Goal: Task Accomplishment & Management: Use online tool/utility

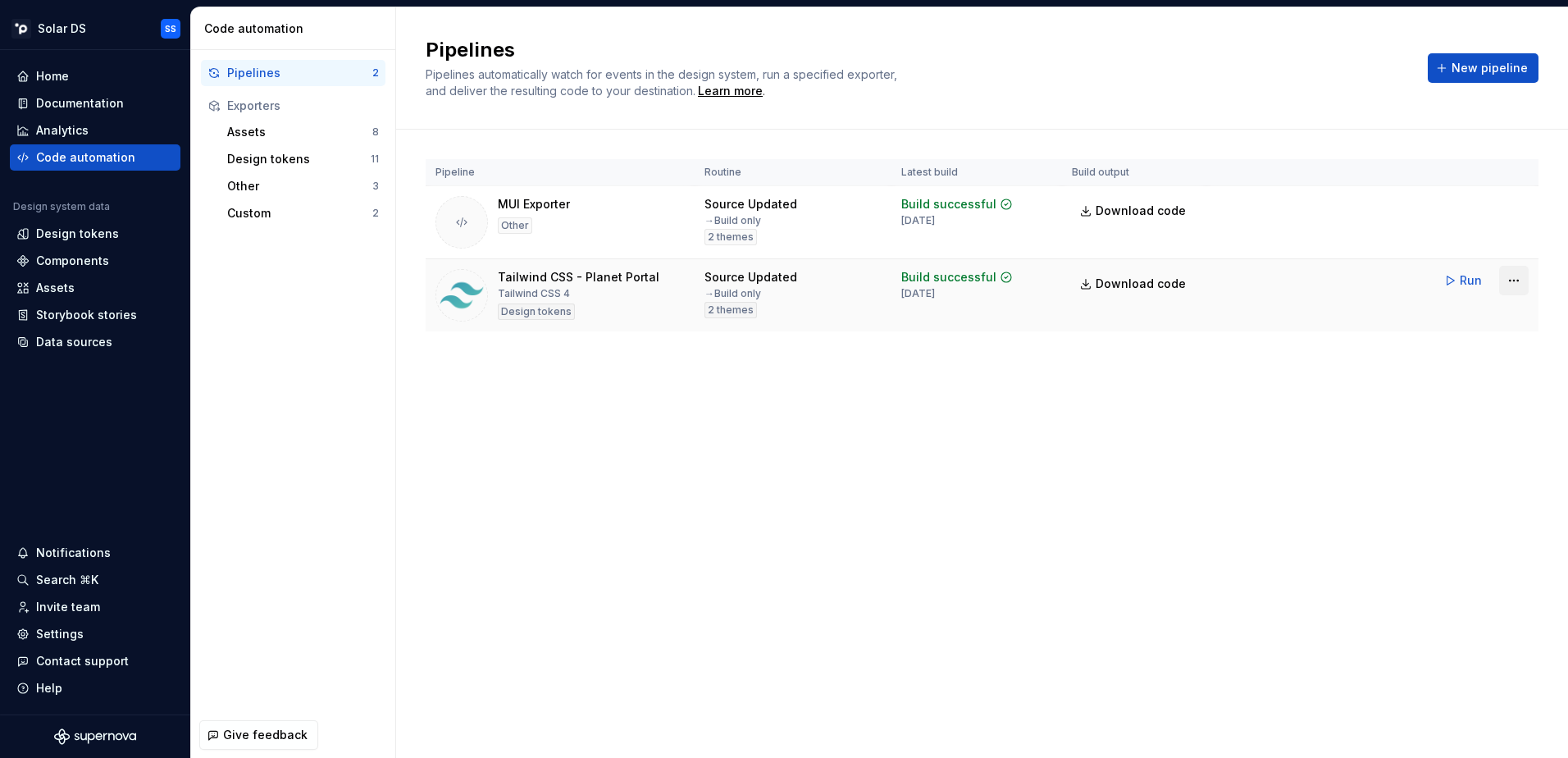
click at [1516, 278] on html "Solar DS SS Home Documentation Analytics Code automation Design system data Des…" at bounding box center [784, 379] width 1568 height 758
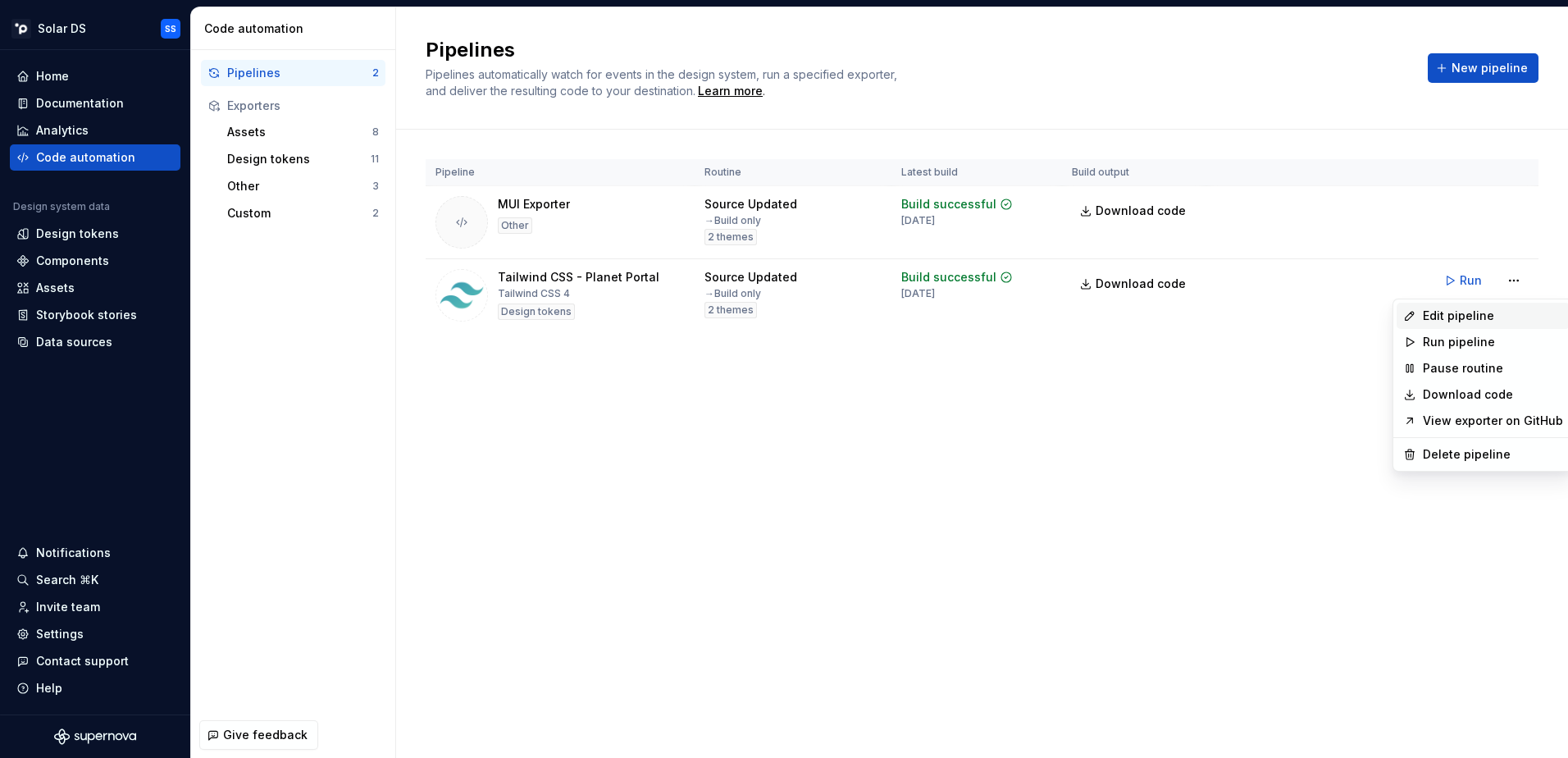
click at [1489, 319] on div "Edit pipeline" at bounding box center [1492, 315] width 141 height 16
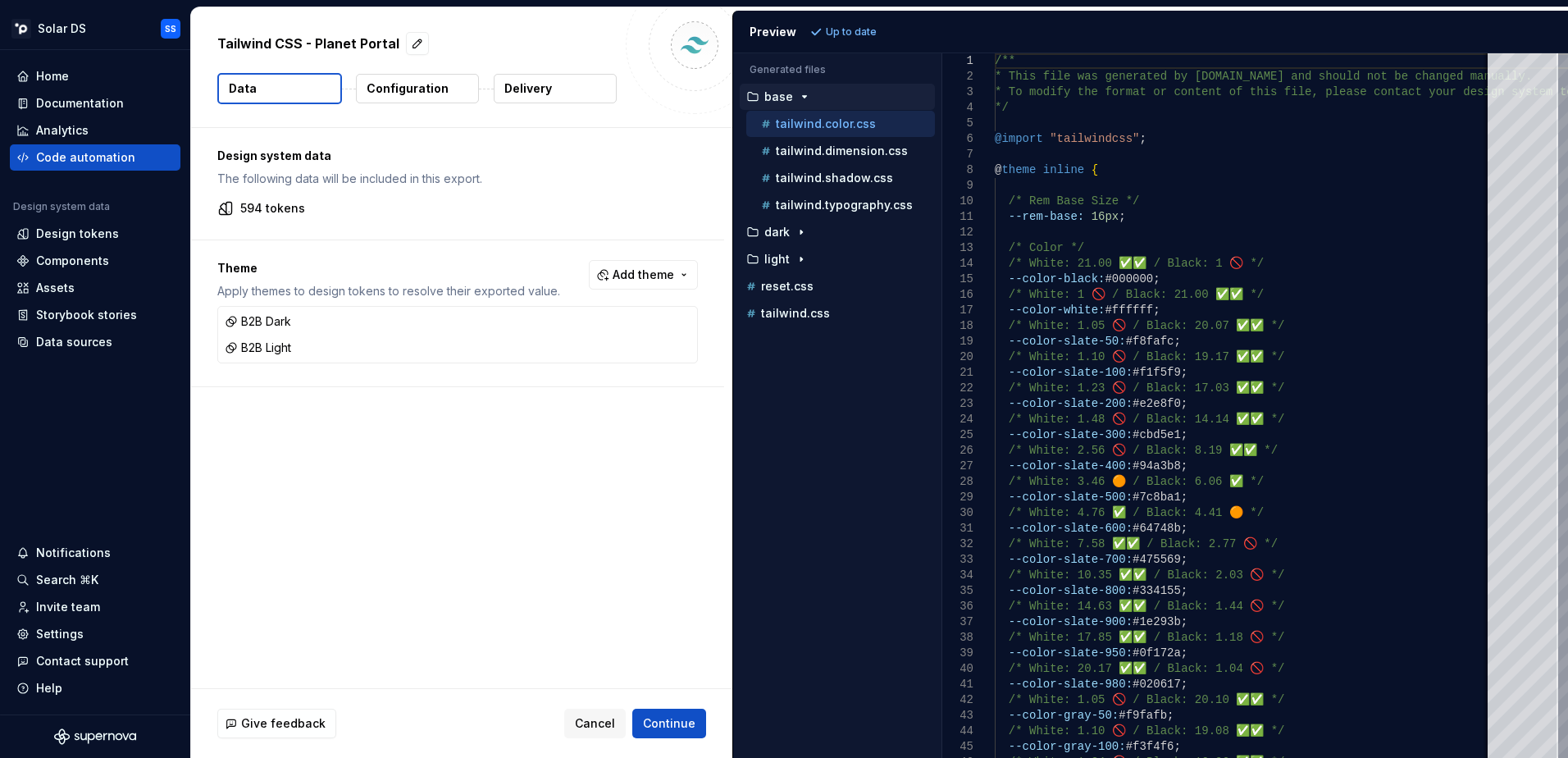
click at [414, 94] on p "Configuration" at bounding box center [407, 88] width 82 height 16
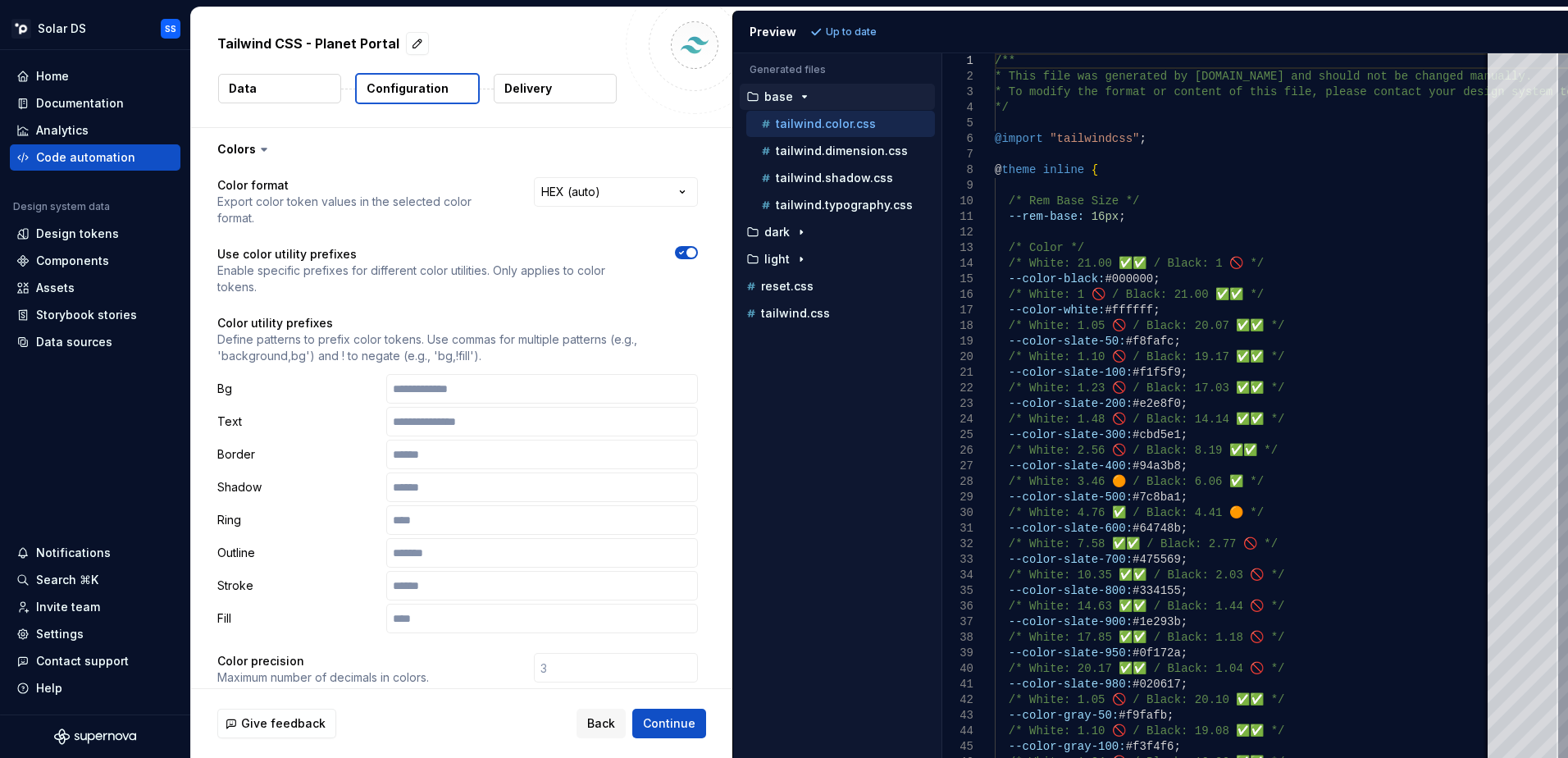
click at [565, 85] on button "Delivery" at bounding box center [555, 88] width 123 height 29
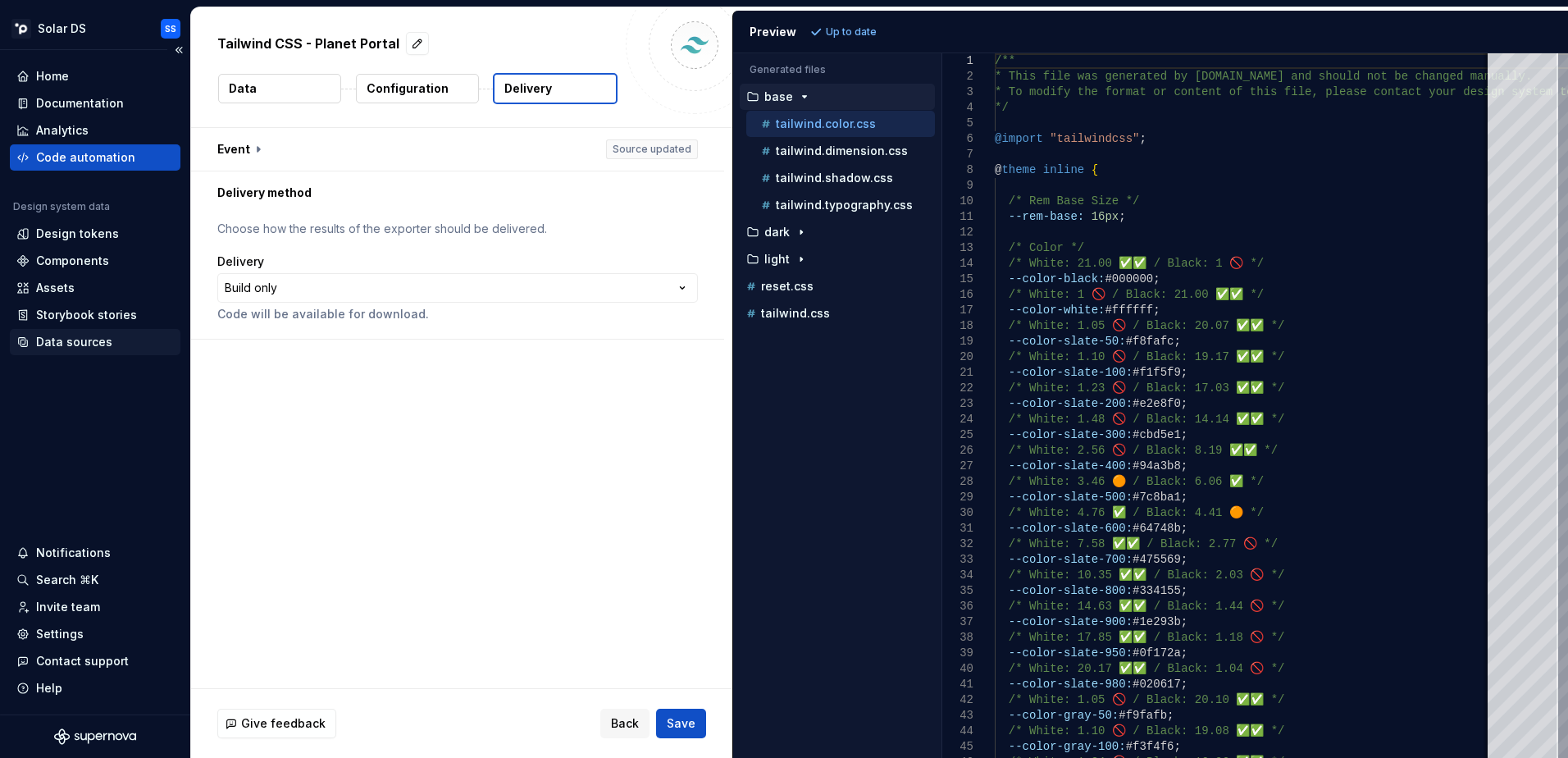
click at [85, 344] on div "Data sources" at bounding box center [74, 342] width 76 height 16
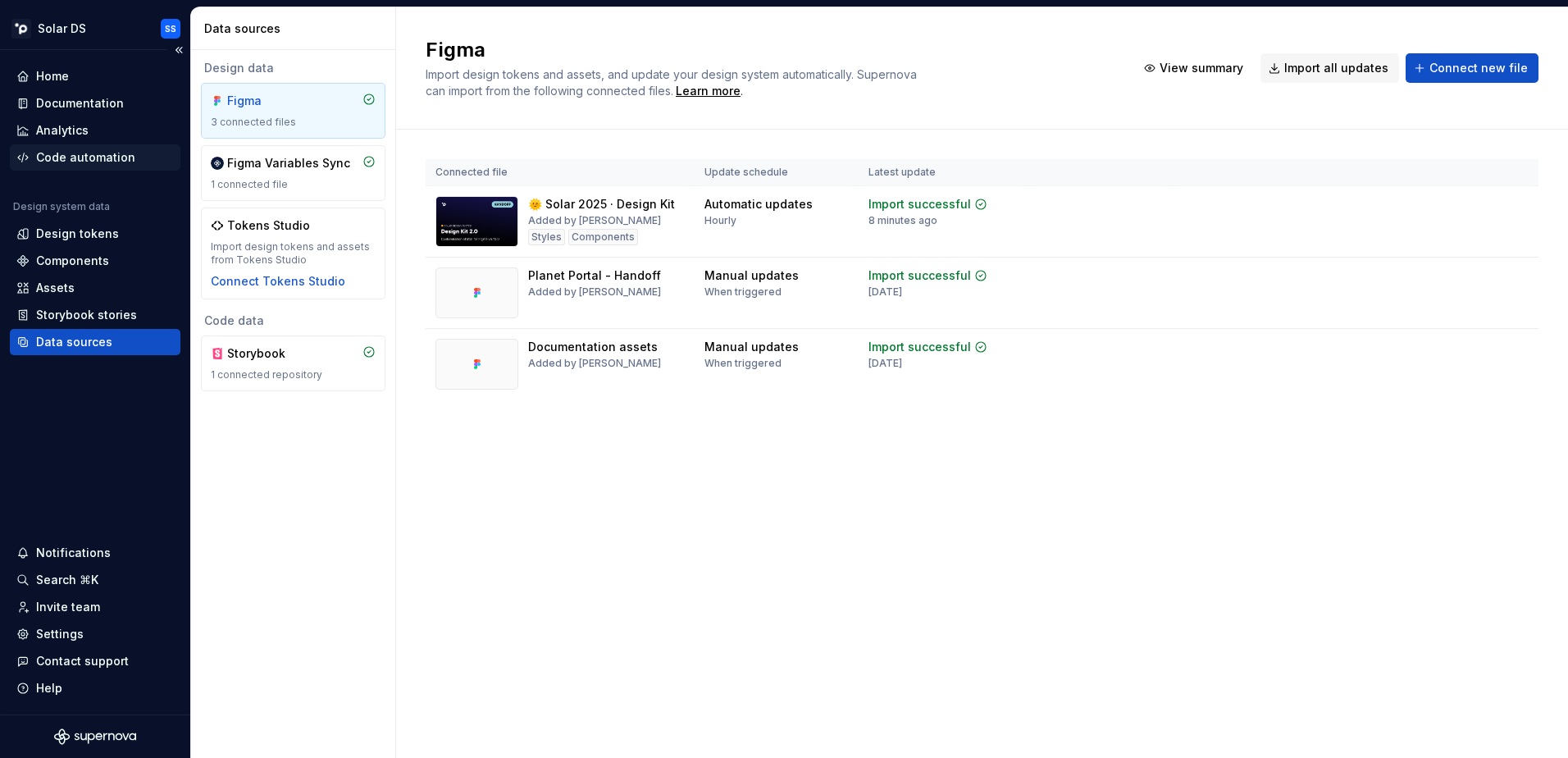
click at [94, 148] on div "Code automation" at bounding box center [94, 158] width 171 height 26
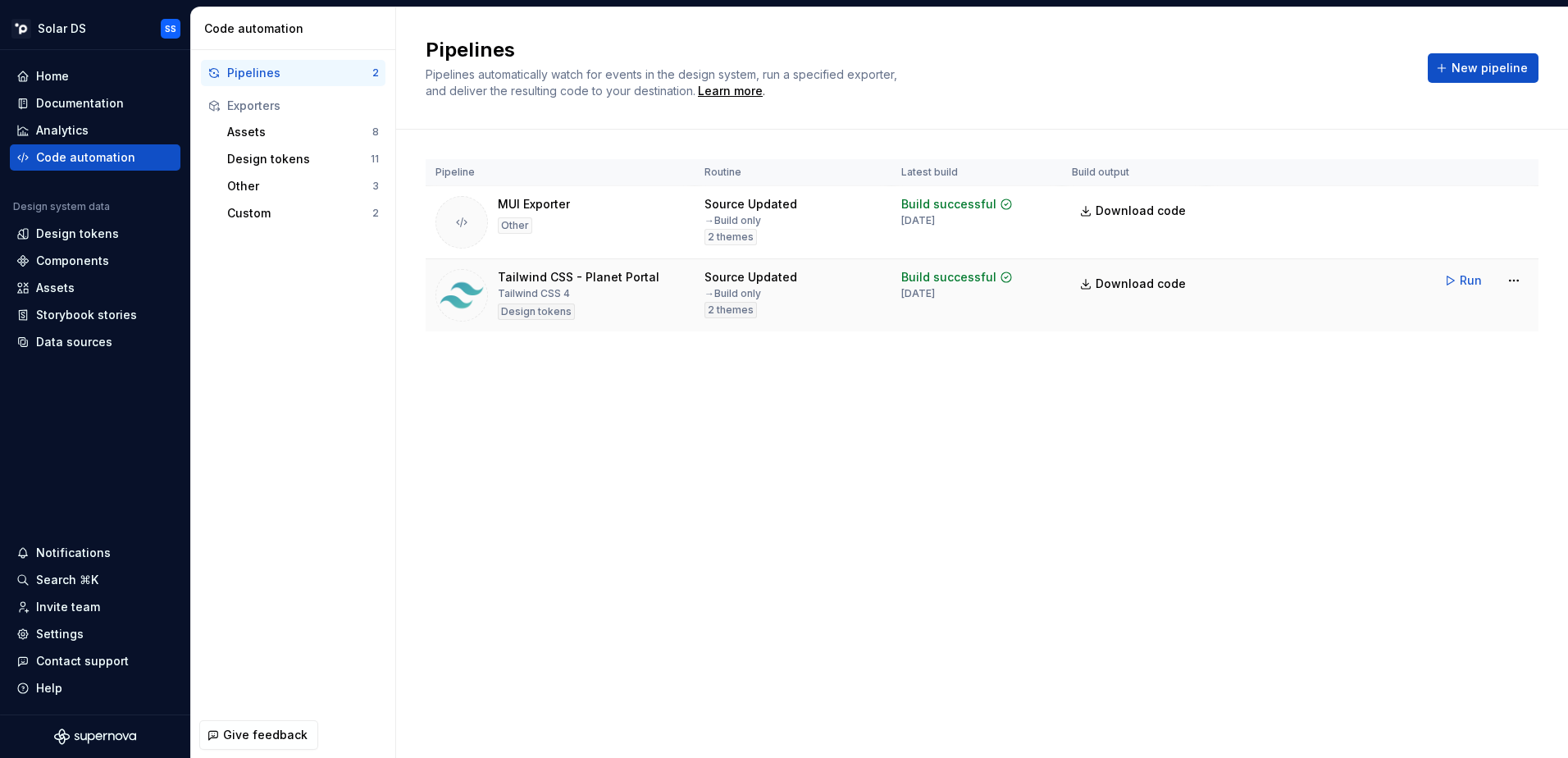
click at [657, 280] on div "Tailwind CSS - Planet Portal Tailwind CSS 4 Design tokens" at bounding box center [560, 295] width 249 height 53
click at [1526, 274] on html "Solar DS SS Home Documentation Analytics Code automation Design system data Des…" at bounding box center [784, 379] width 1568 height 758
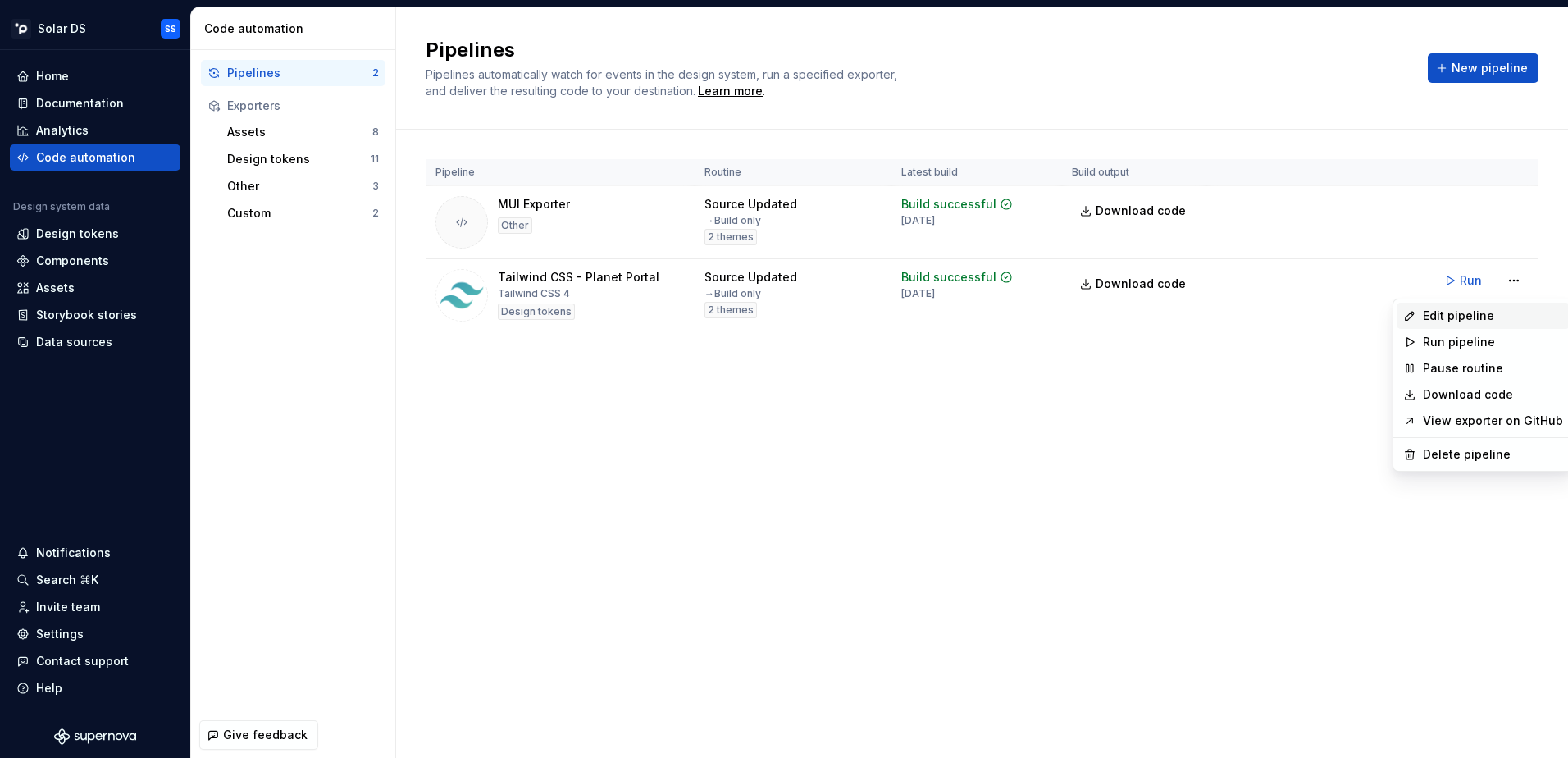
click at [1490, 319] on div "Edit pipeline" at bounding box center [1492, 315] width 141 height 16
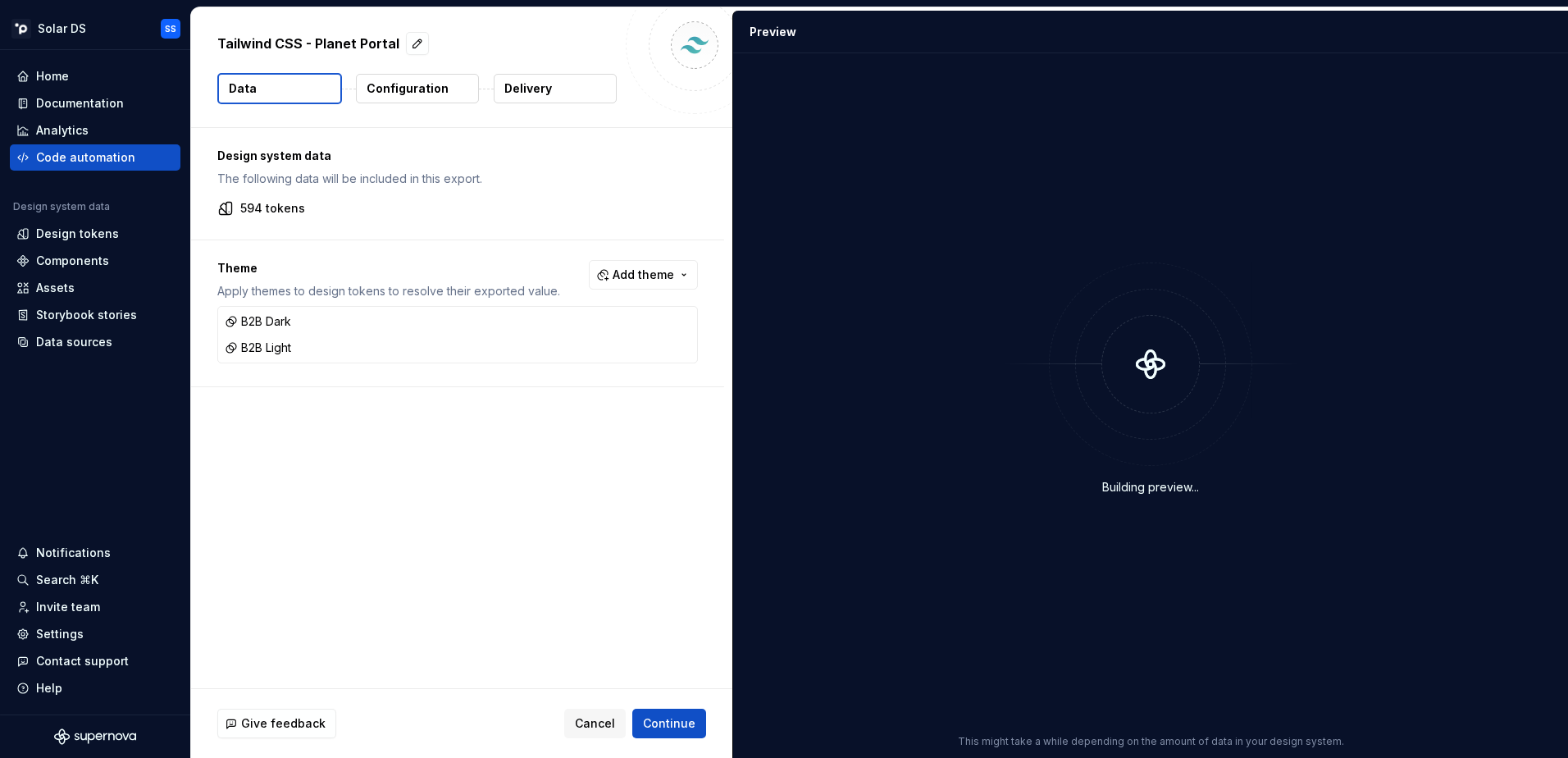
click at [415, 98] on button "Configuration" at bounding box center [417, 88] width 123 height 29
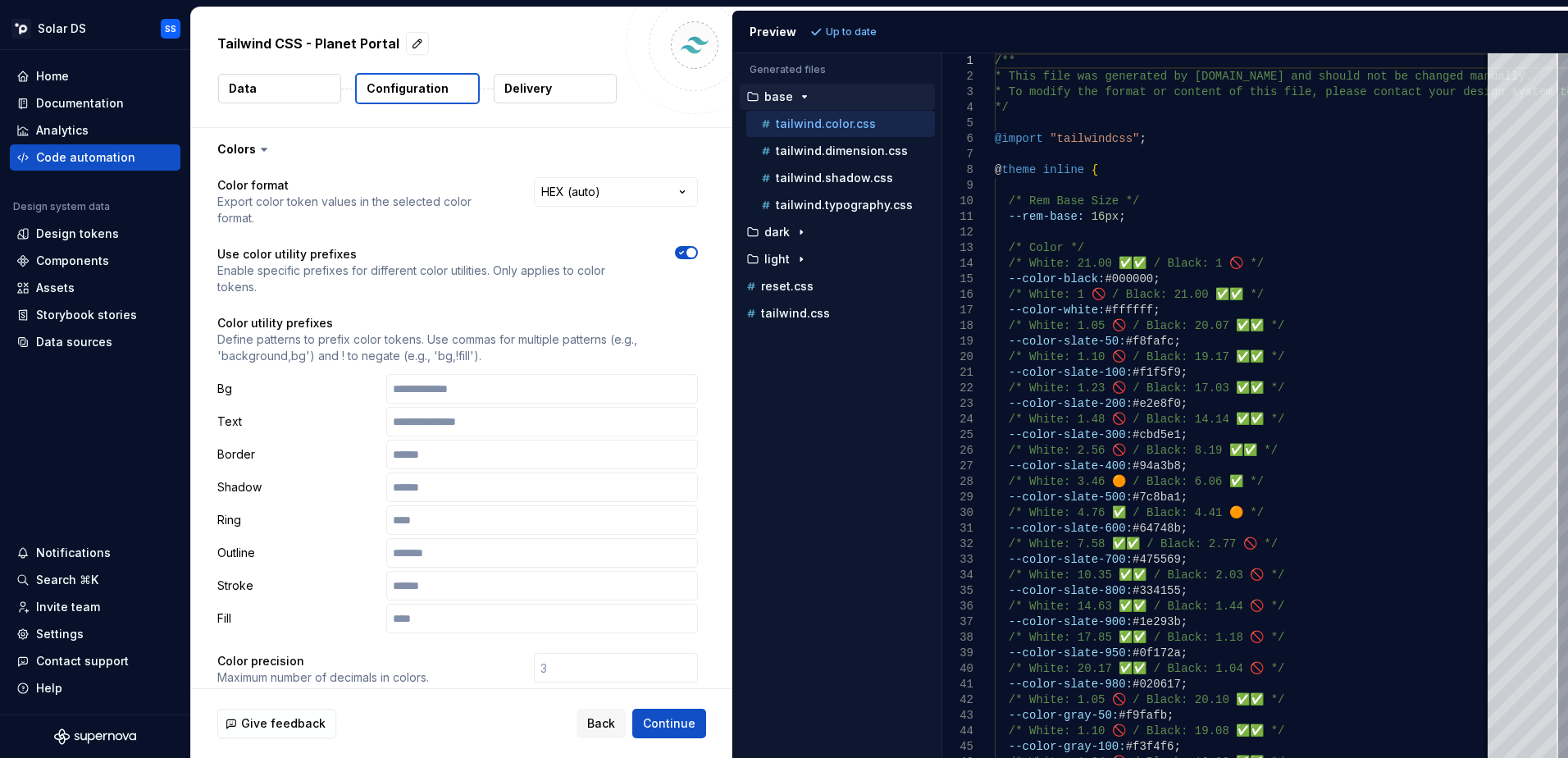
click at [542, 87] on p "Delivery" at bounding box center [528, 88] width 47 height 16
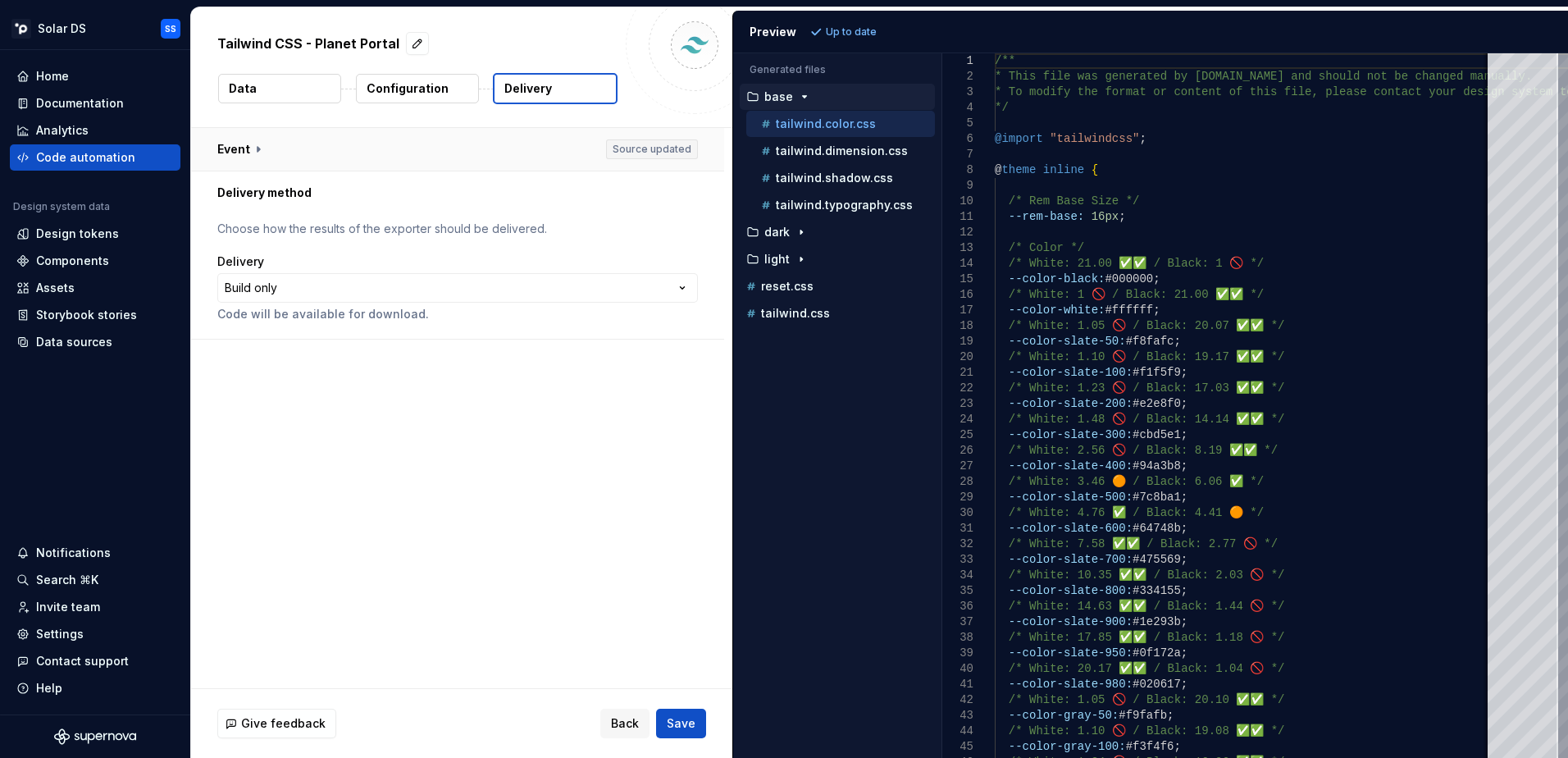
click at [249, 157] on button "button" at bounding box center [457, 149] width 533 height 42
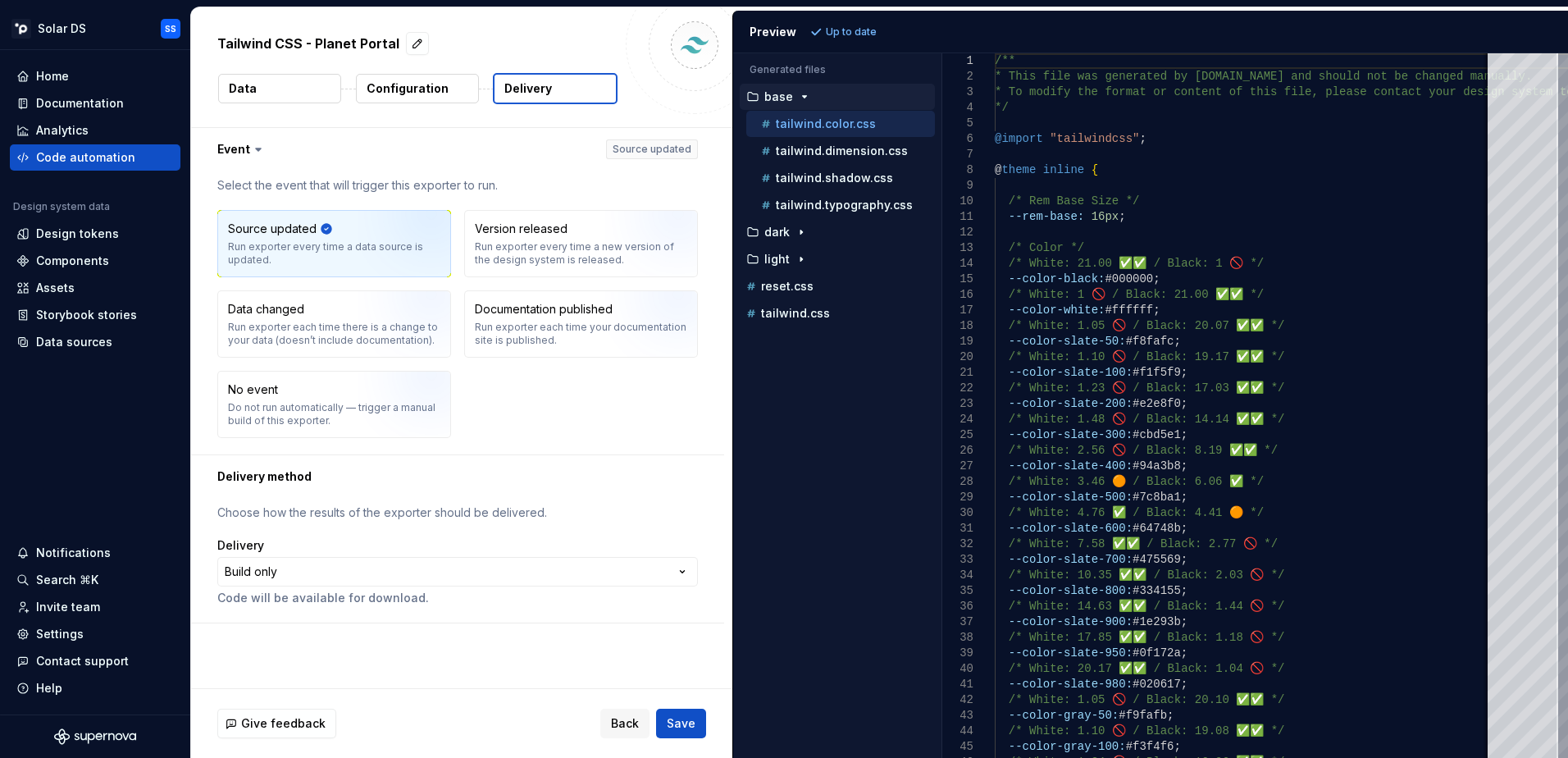
click at [369, 240] on img "button" at bounding box center [411, 249] width 105 height 109
click at [64, 624] on div "Settings" at bounding box center [94, 634] width 171 height 26
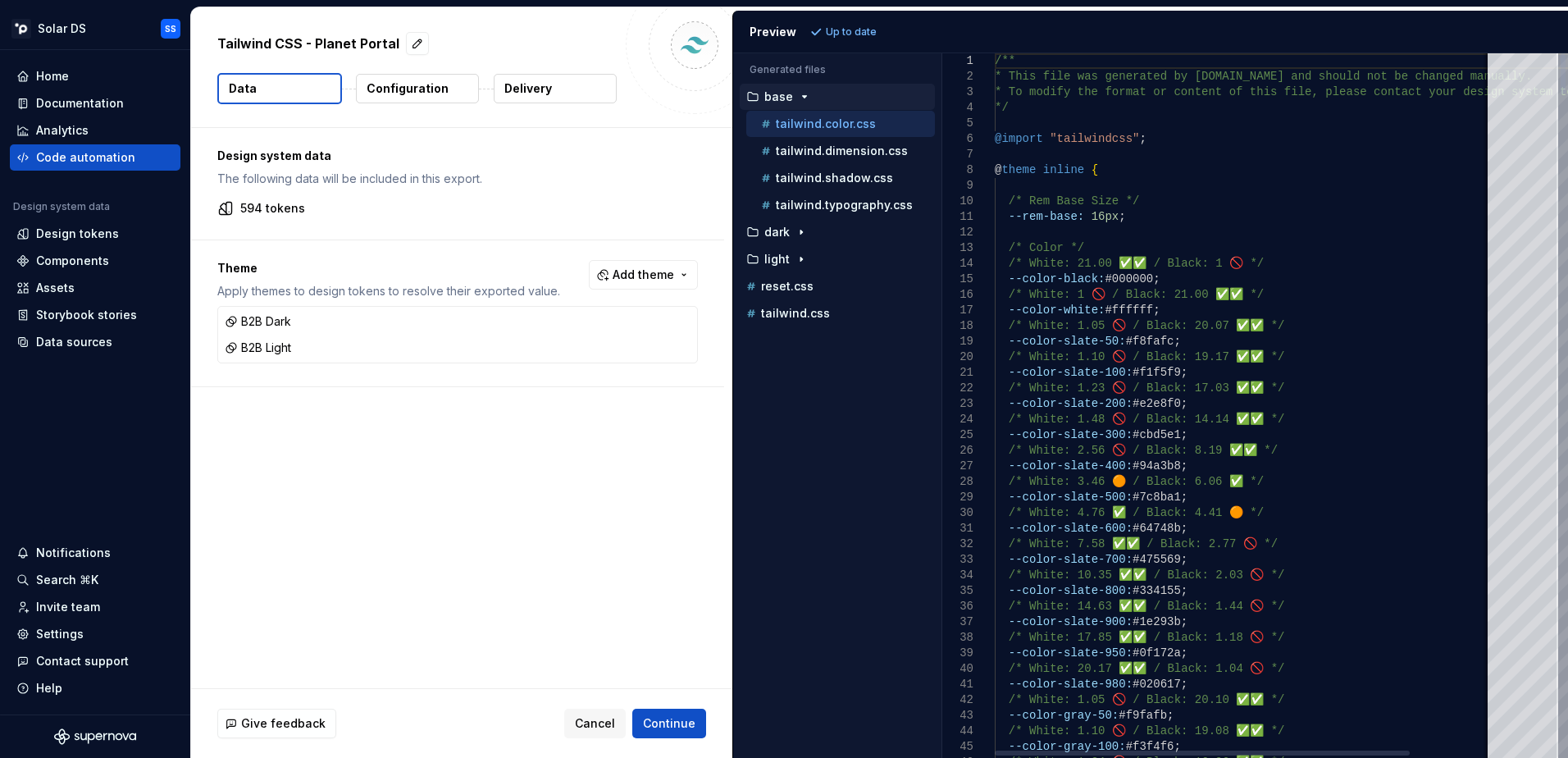
click at [413, 94] on p "Configuration" at bounding box center [407, 88] width 82 height 16
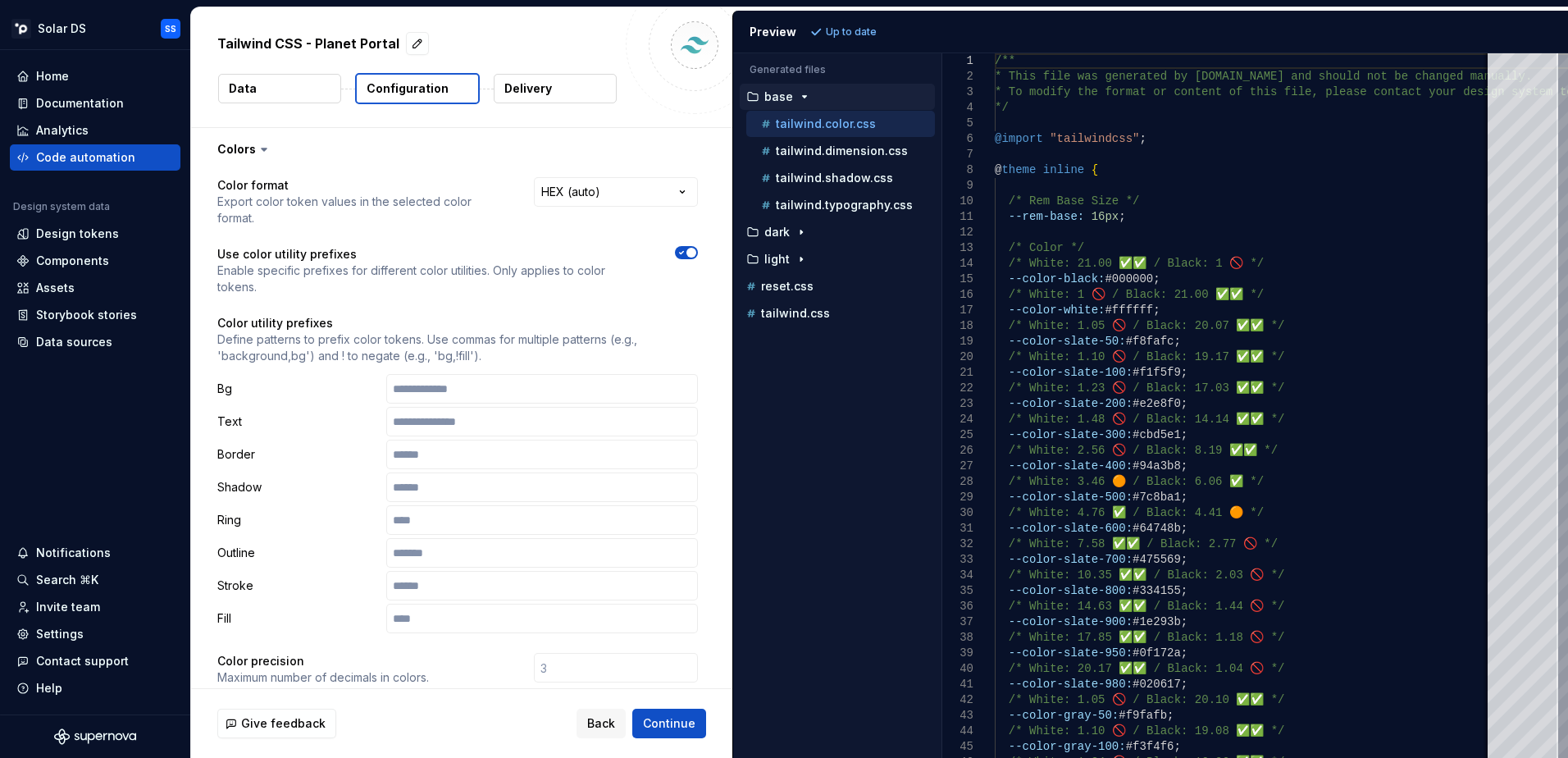
click at [545, 86] on p "Delivery" at bounding box center [528, 88] width 47 height 16
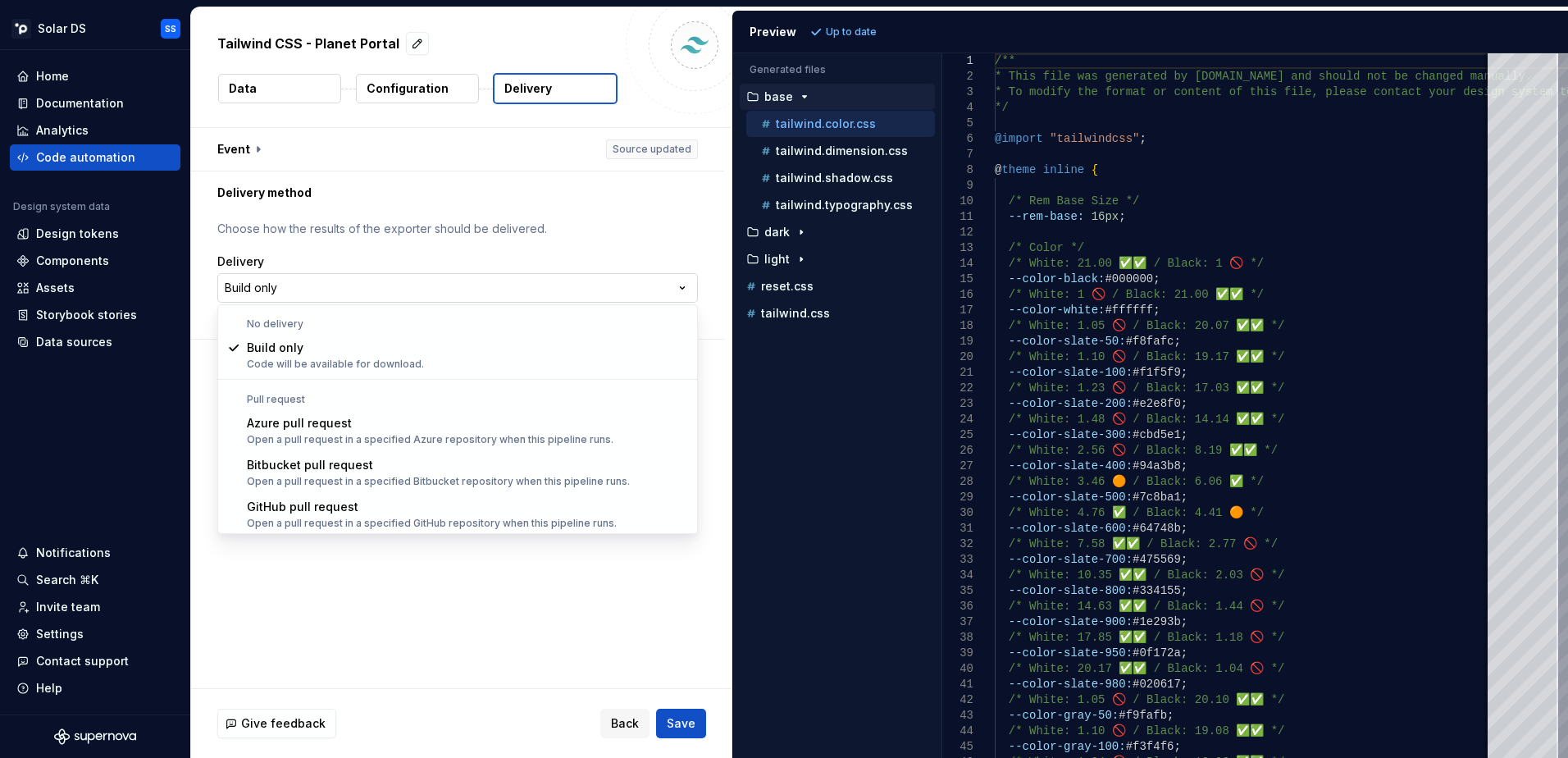
click at [466, 287] on html "**********" at bounding box center [784, 379] width 1568 height 758
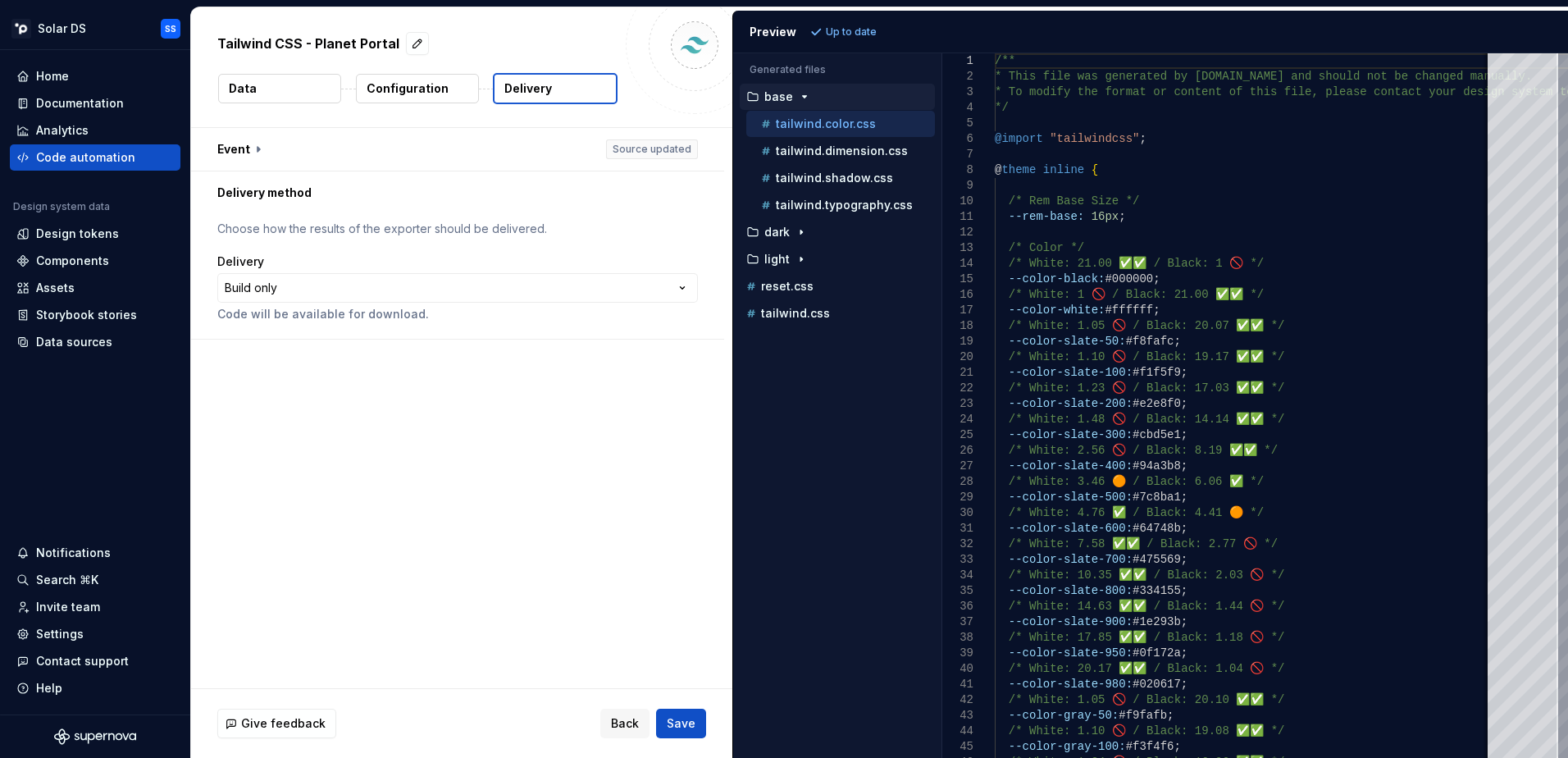
click at [851, 28] on p "Up to date" at bounding box center [851, 32] width 51 height 13
click at [601, 139] on button "button" at bounding box center [457, 149] width 533 height 42
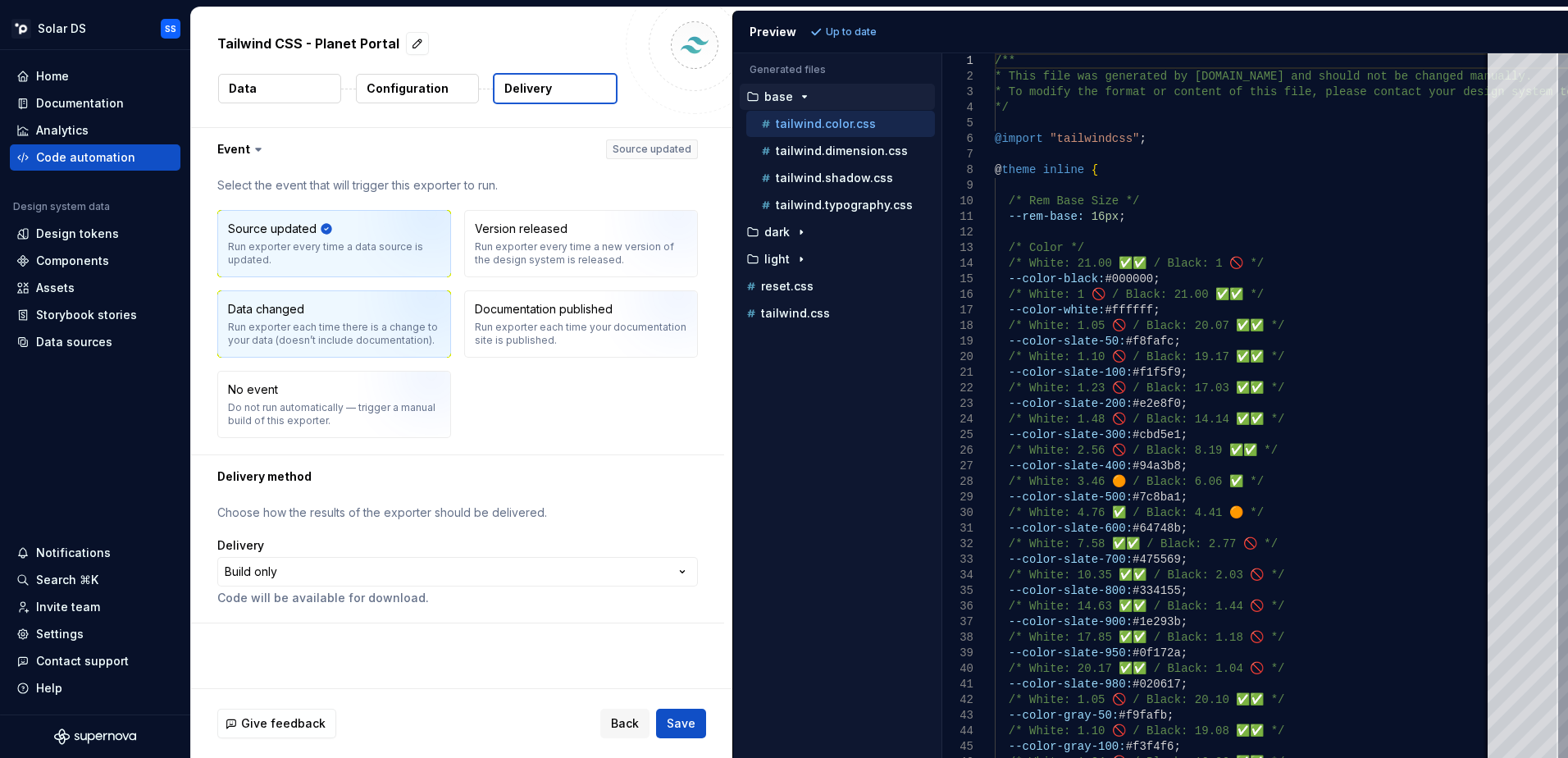
click at [327, 319] on div "Data changed Run exporter each time there is a change to your data (doesn’t inc…" at bounding box center [334, 324] width 212 height 46
click at [341, 228] on div "Source updated Run exporter every time a data source is updated." at bounding box center [334, 244] width 212 height 46
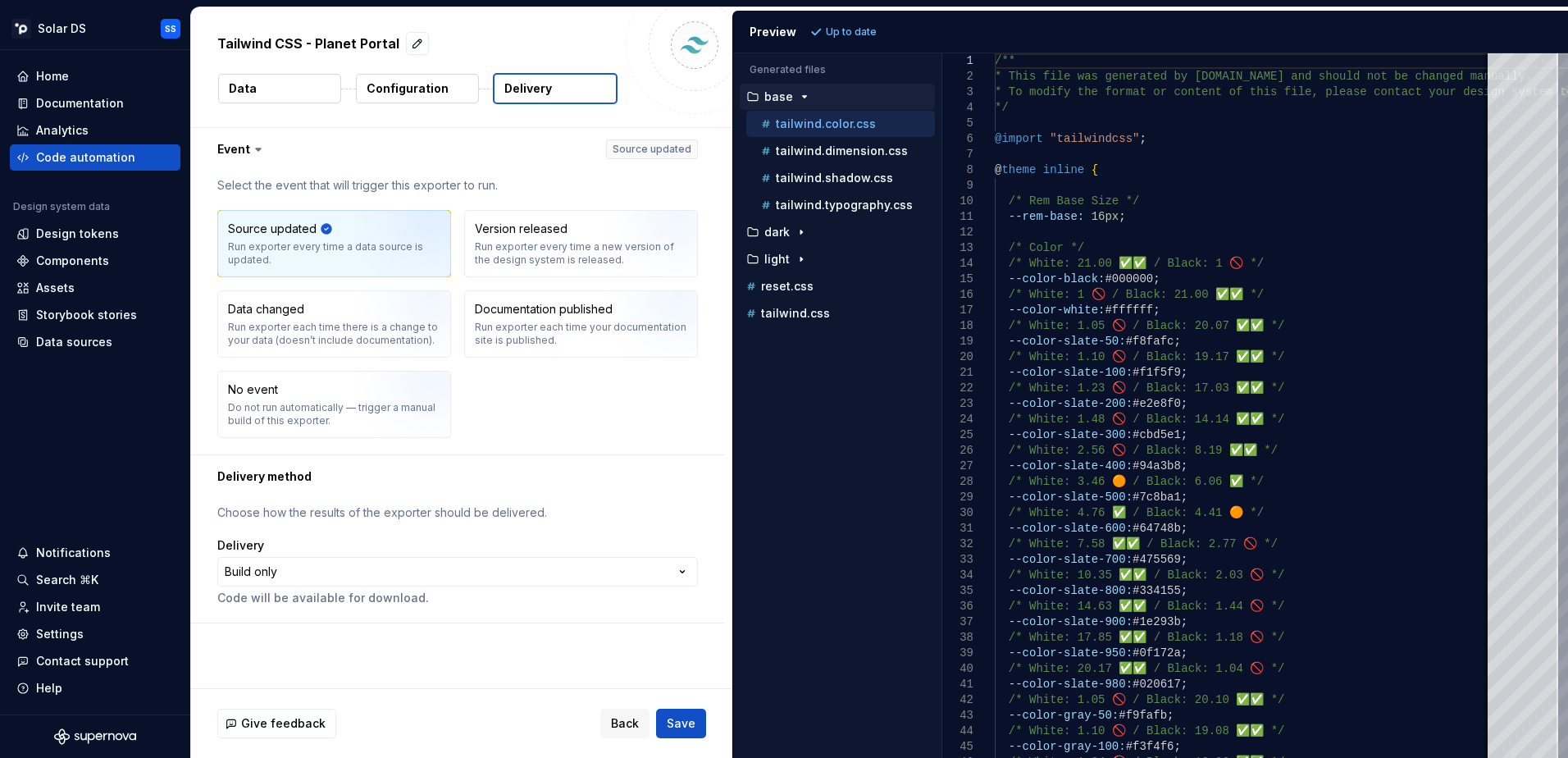
click at [414, 93] on p "Configuration" at bounding box center [407, 88] width 82 height 16
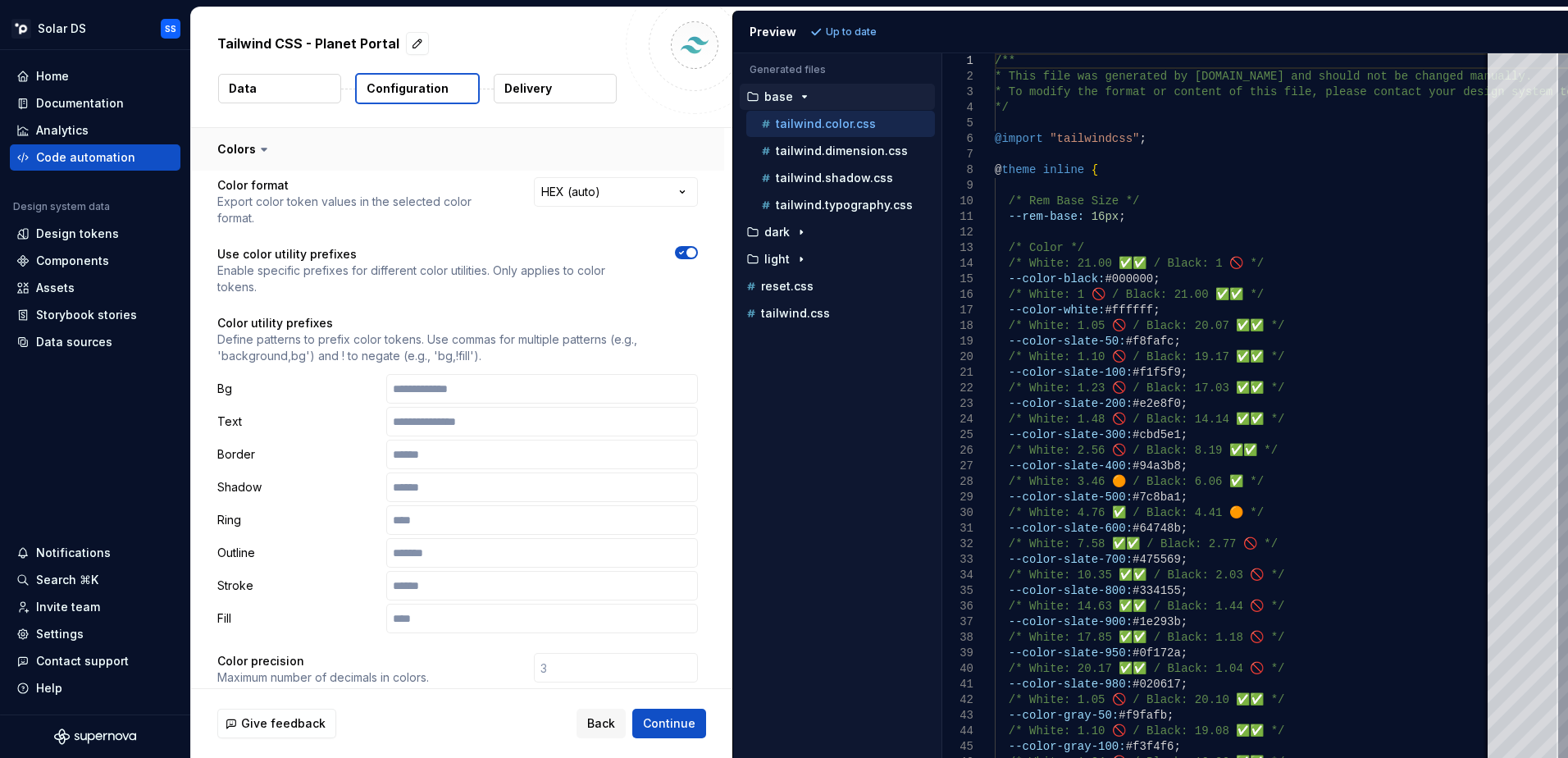
click at [253, 145] on button "button" at bounding box center [457, 149] width 533 height 42
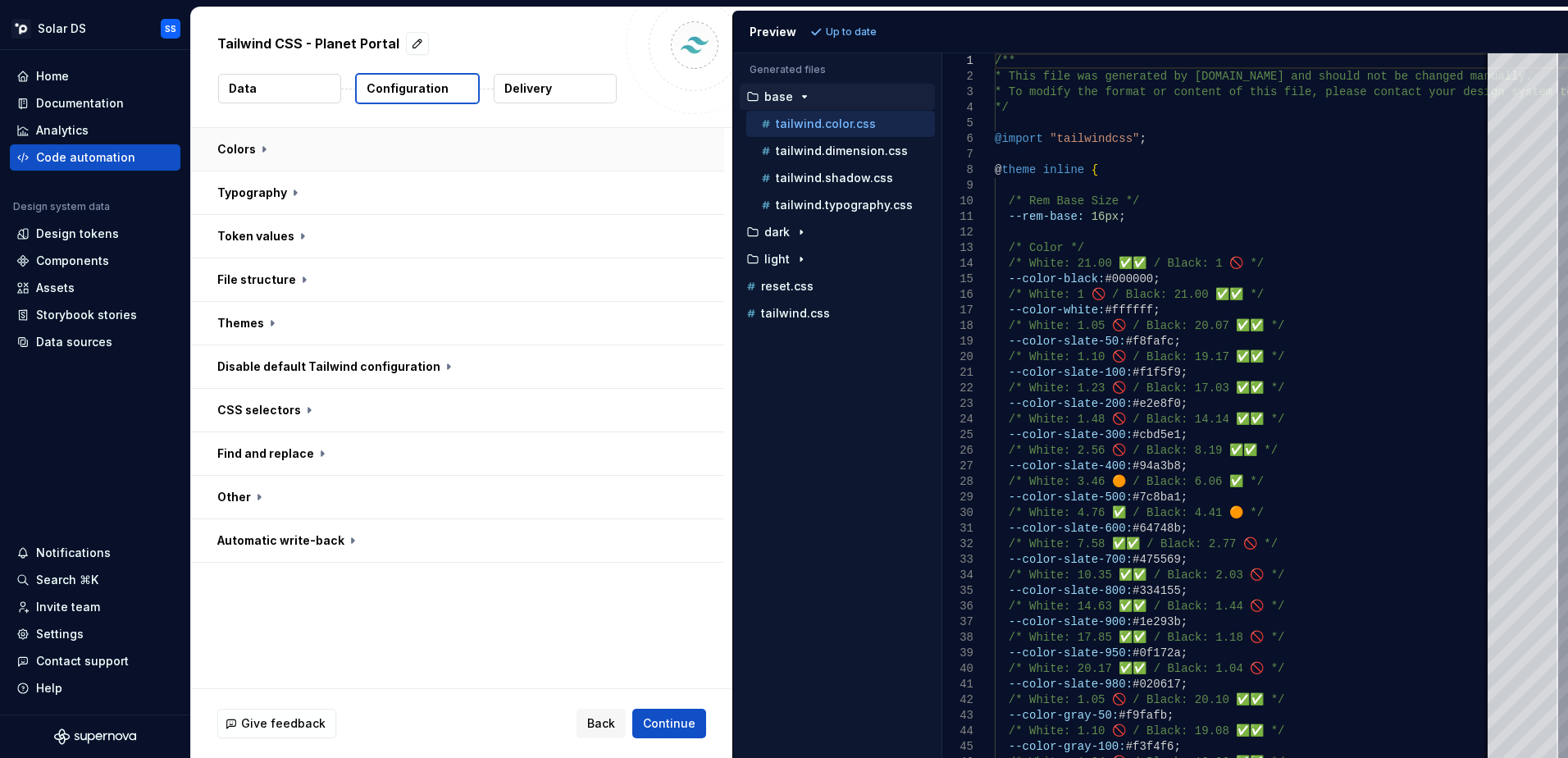
click at [253, 145] on button "button" at bounding box center [457, 149] width 533 height 42
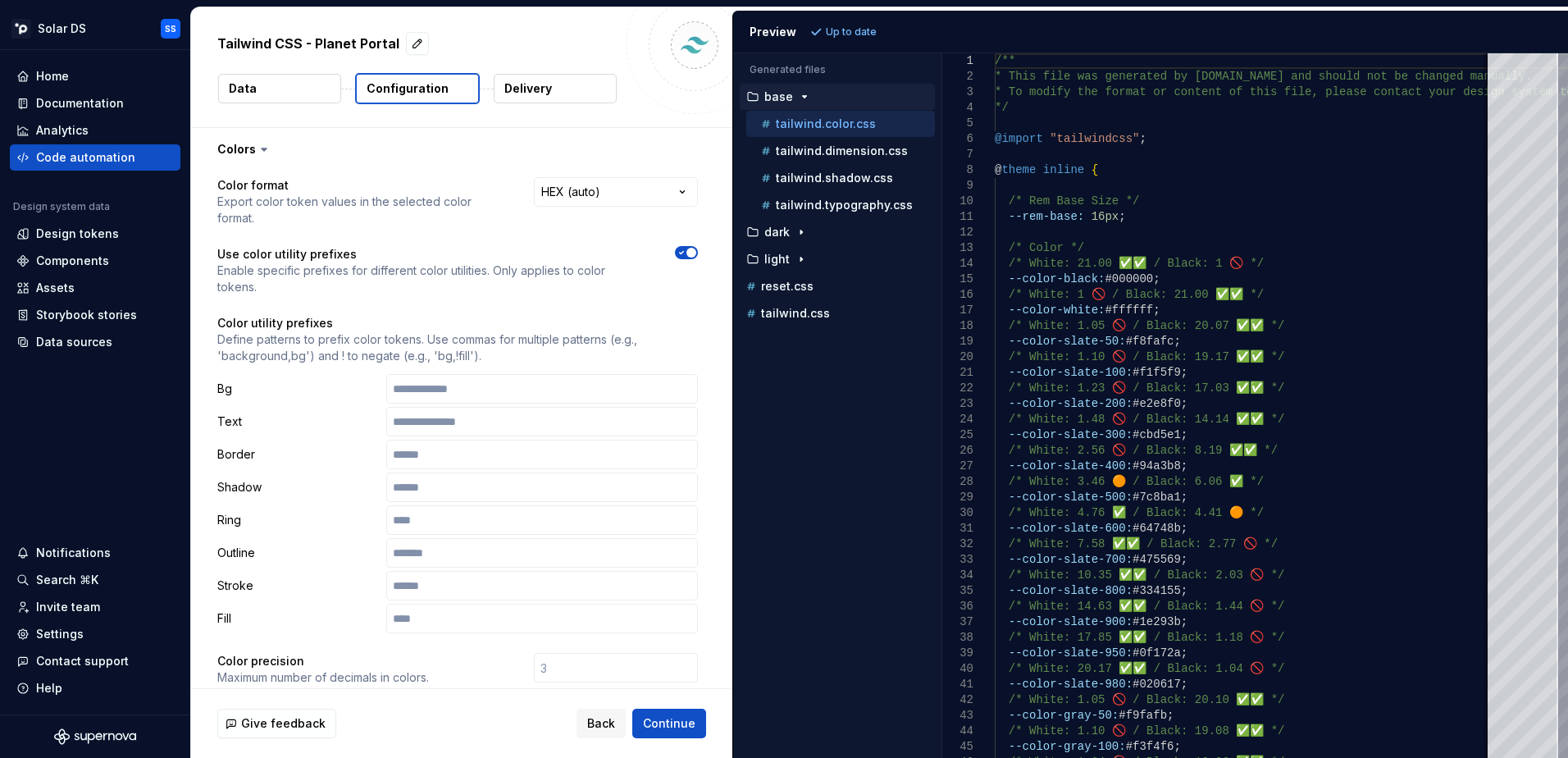
click at [293, 74] on button "Data" at bounding box center [279, 88] width 123 height 29
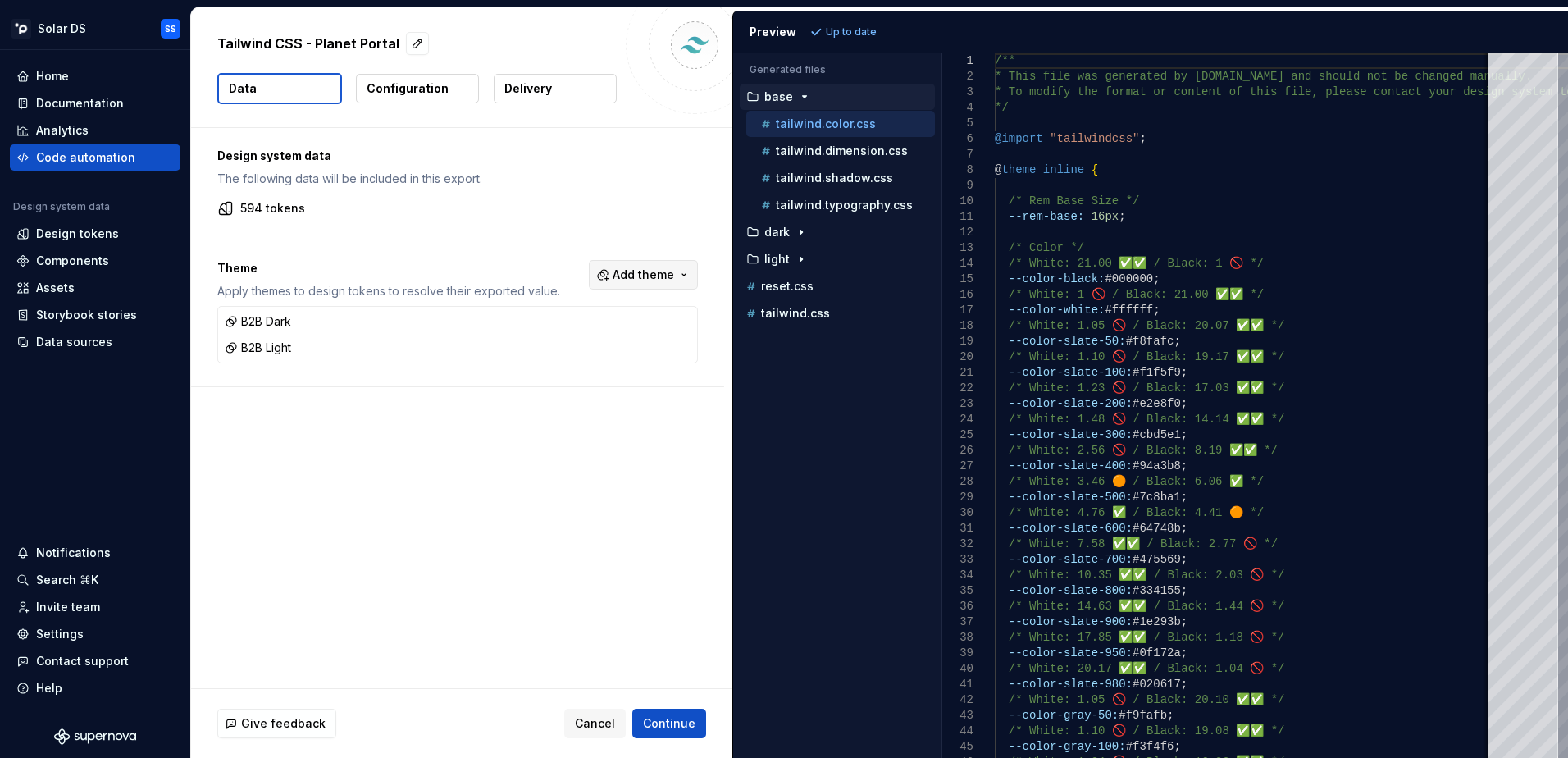
click at [669, 272] on span "Add theme" at bounding box center [643, 274] width 61 height 16
click at [345, 506] on html "Solar DS SS Home Documentation Analytics Code automation Design system data Des…" at bounding box center [784, 379] width 1568 height 758
click at [116, 227] on div "Design tokens" at bounding box center [94, 233] width 158 height 16
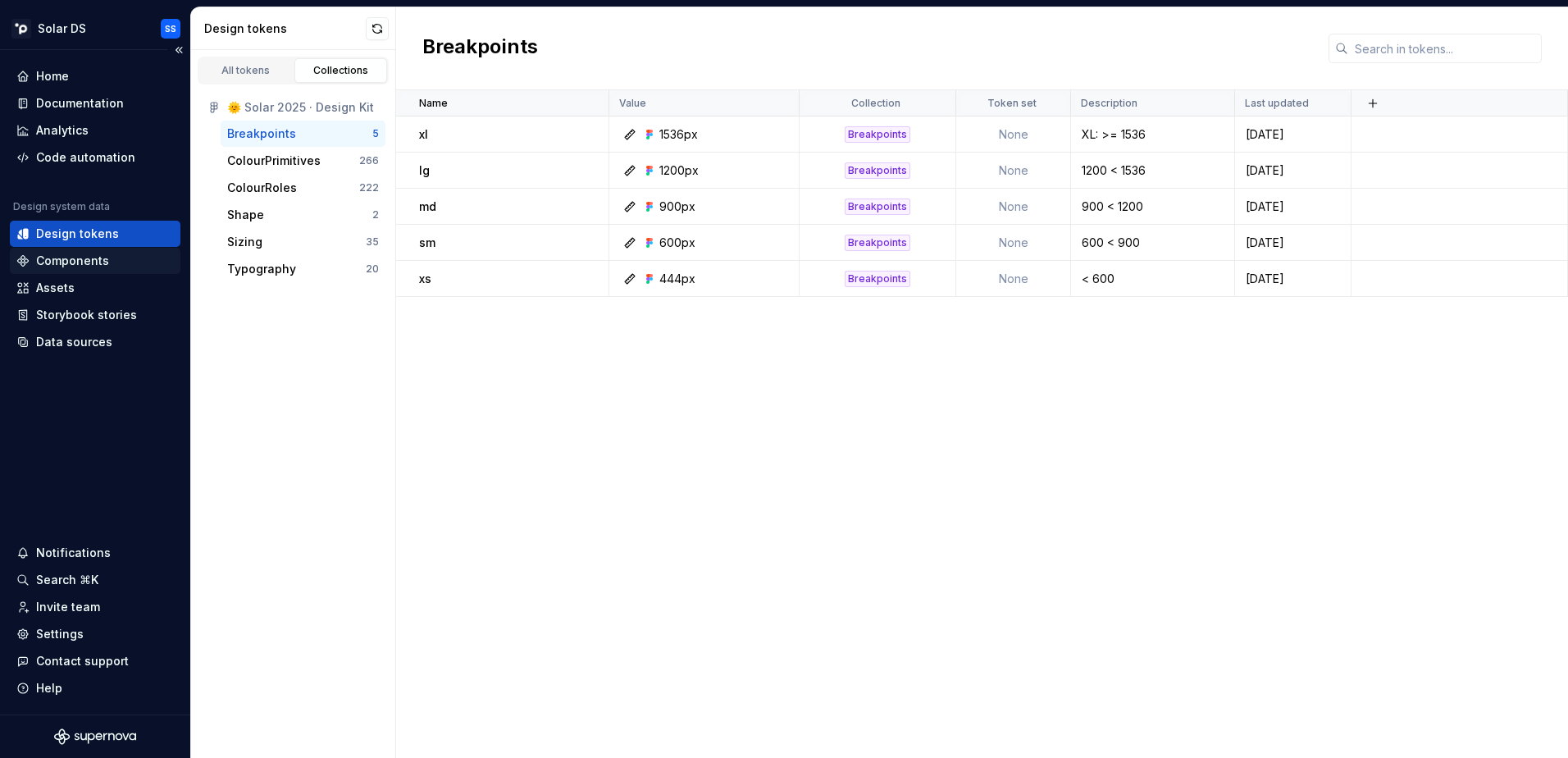
click at [114, 257] on div "Components" at bounding box center [94, 261] width 158 height 16
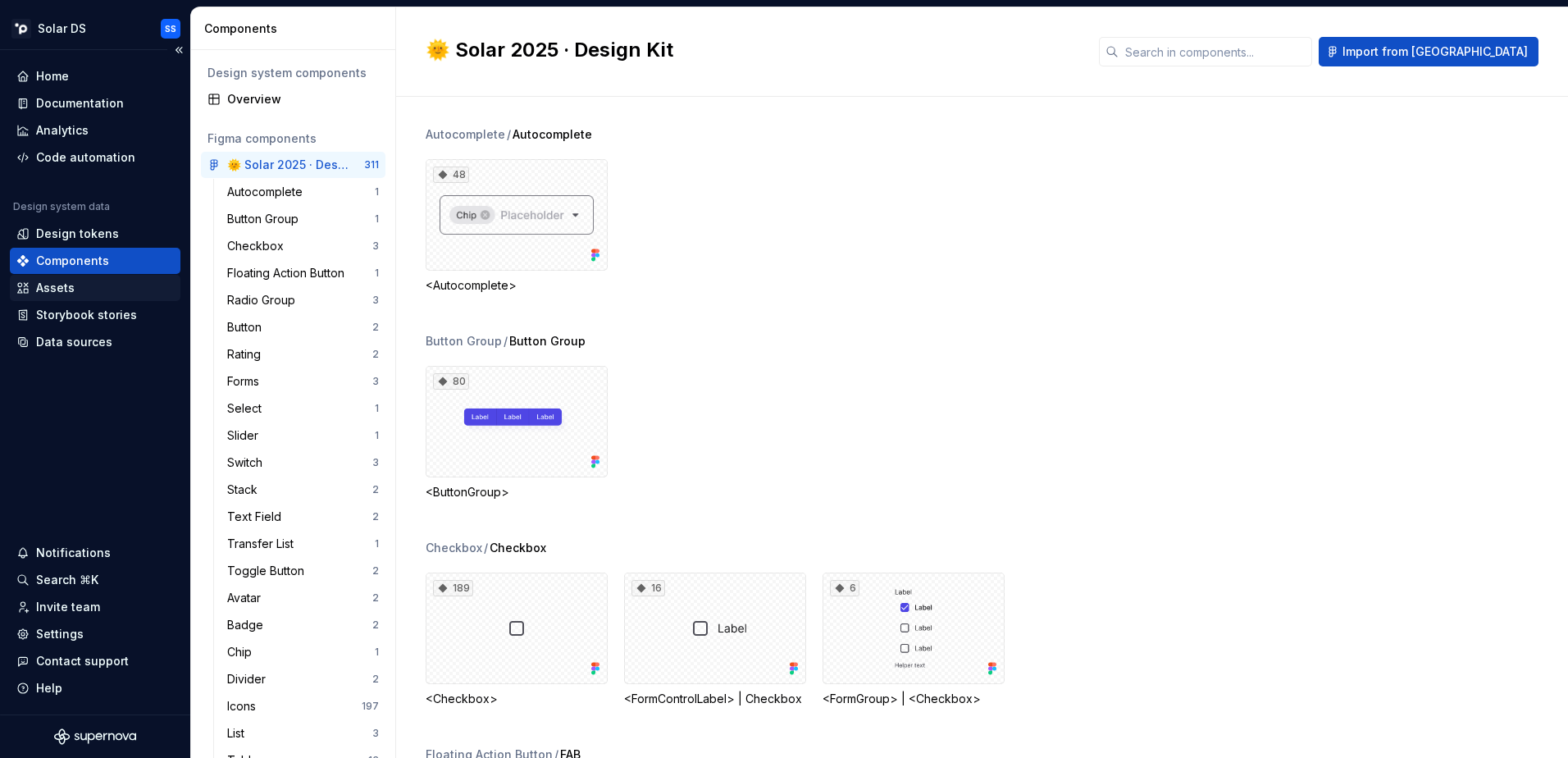
click at [103, 285] on div "Assets" at bounding box center [94, 287] width 158 height 16
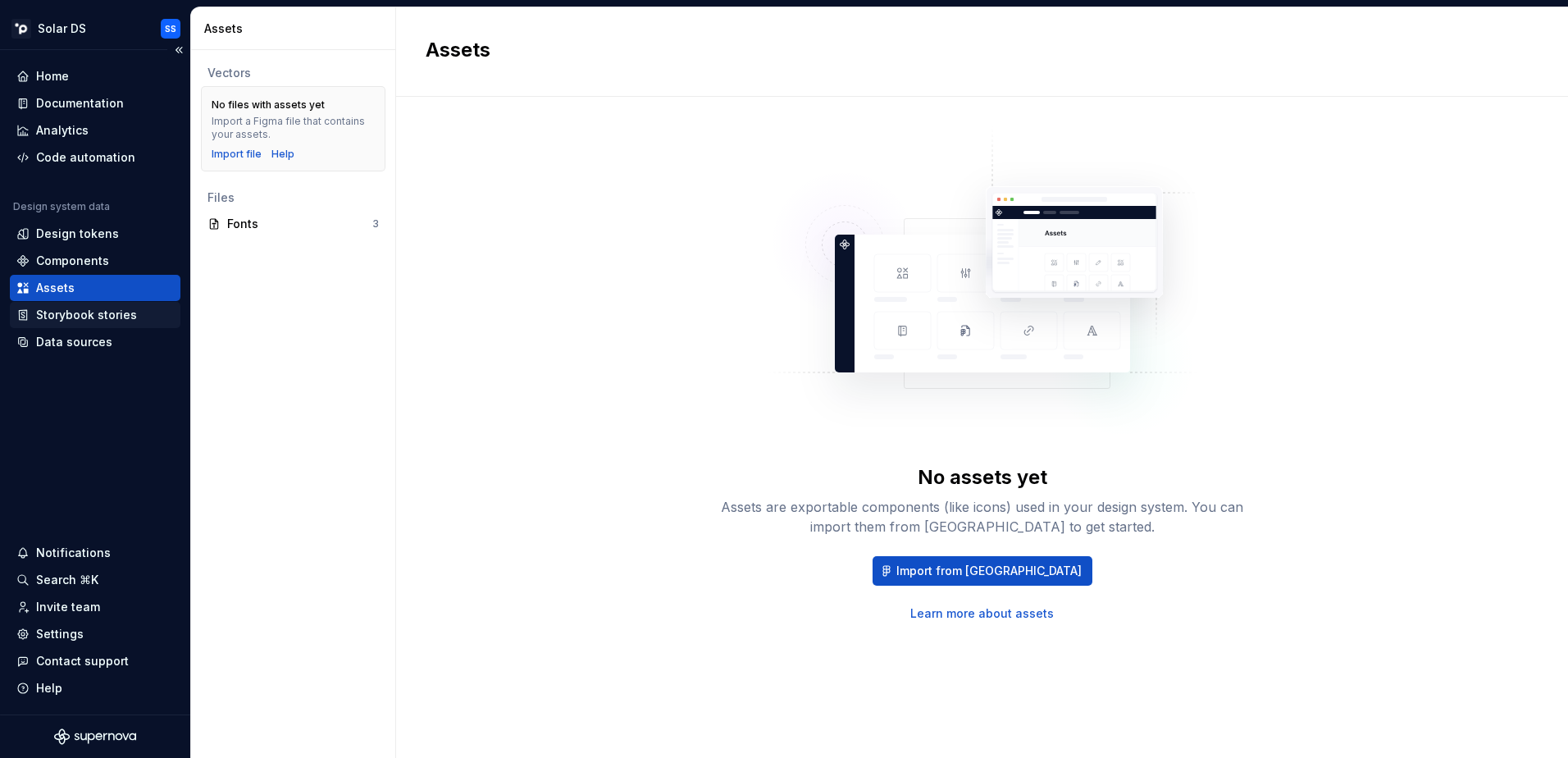
click at [106, 318] on div "Storybook stories" at bounding box center [86, 314] width 101 height 16
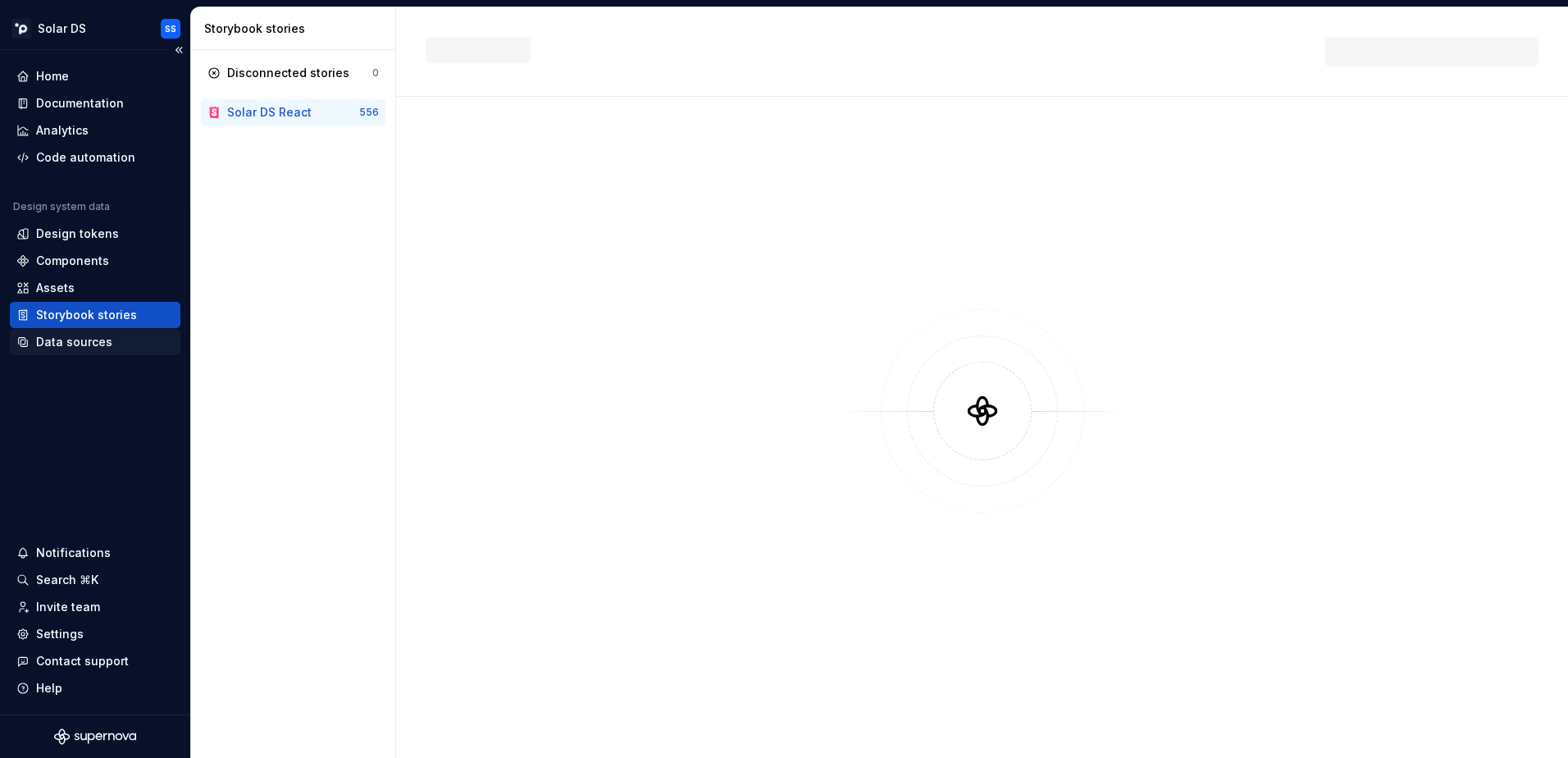
click at [99, 344] on div "Data sources" at bounding box center [74, 342] width 76 height 16
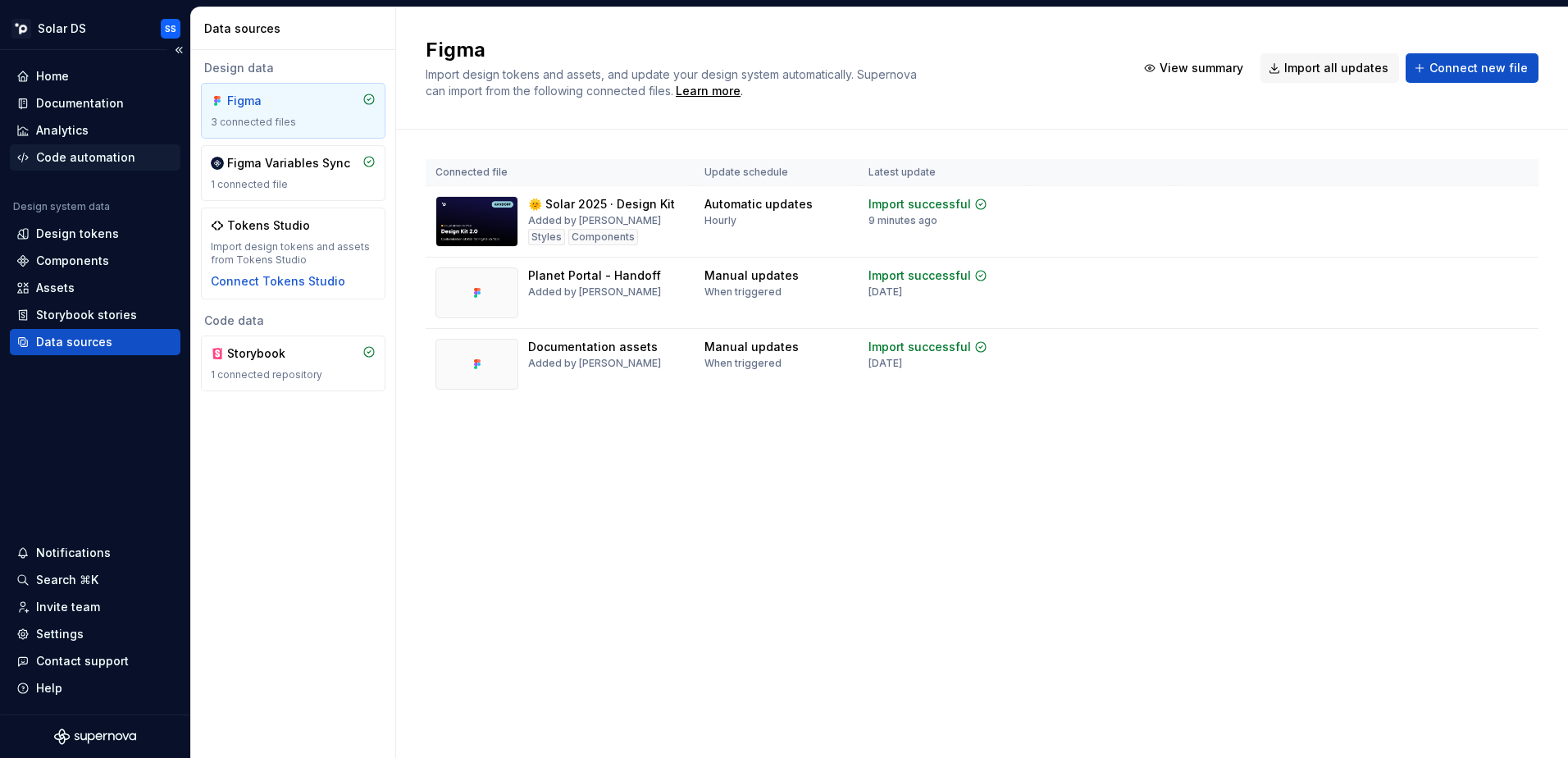
click at [110, 155] on div "Code automation" at bounding box center [85, 157] width 99 height 16
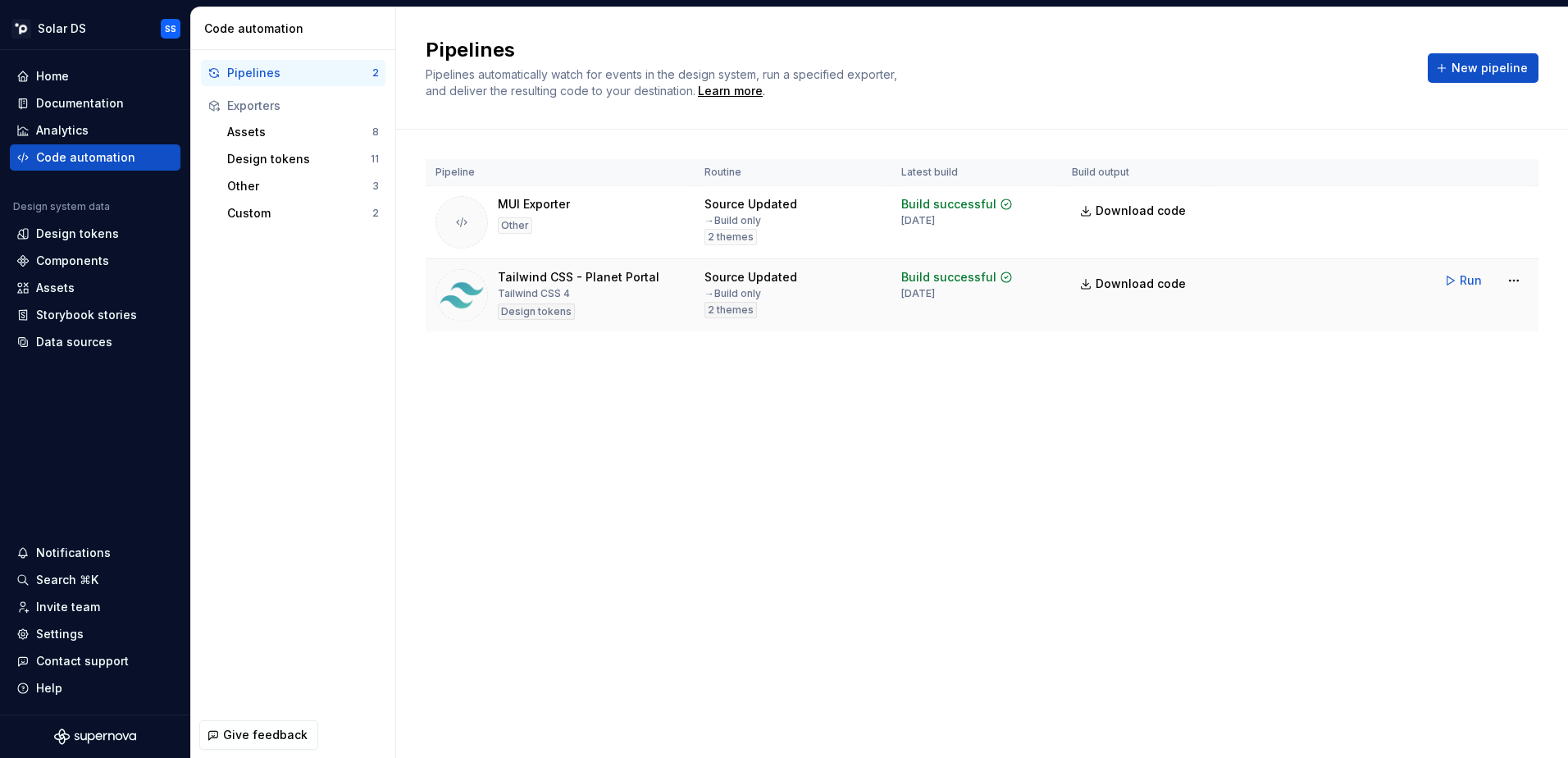
click at [638, 318] on div "Tailwind CSS - Planet Portal Tailwind CSS 4 Design tokens" at bounding box center [578, 295] width 161 height 53
drag, startPoint x: 638, startPoint y: 318, endPoint x: 580, endPoint y: 281, distance: 68.8
click at [580, 281] on div "Tailwind CSS - Planet Portal" at bounding box center [578, 277] width 161 height 16
click at [532, 278] on div "Tailwind CSS - Planet Portal" at bounding box center [578, 277] width 161 height 16
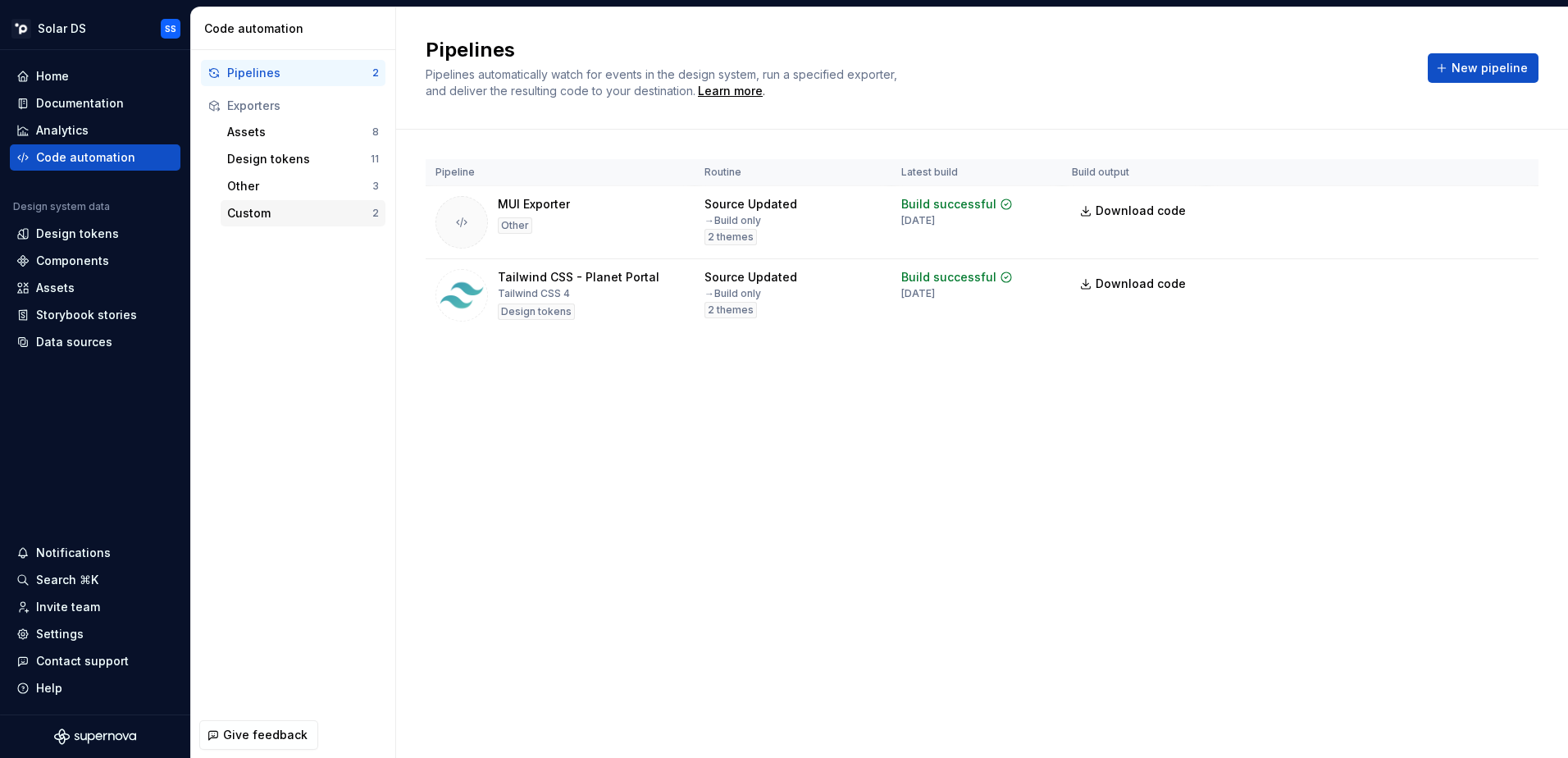
click at [303, 216] on div "Custom" at bounding box center [300, 212] width 145 height 16
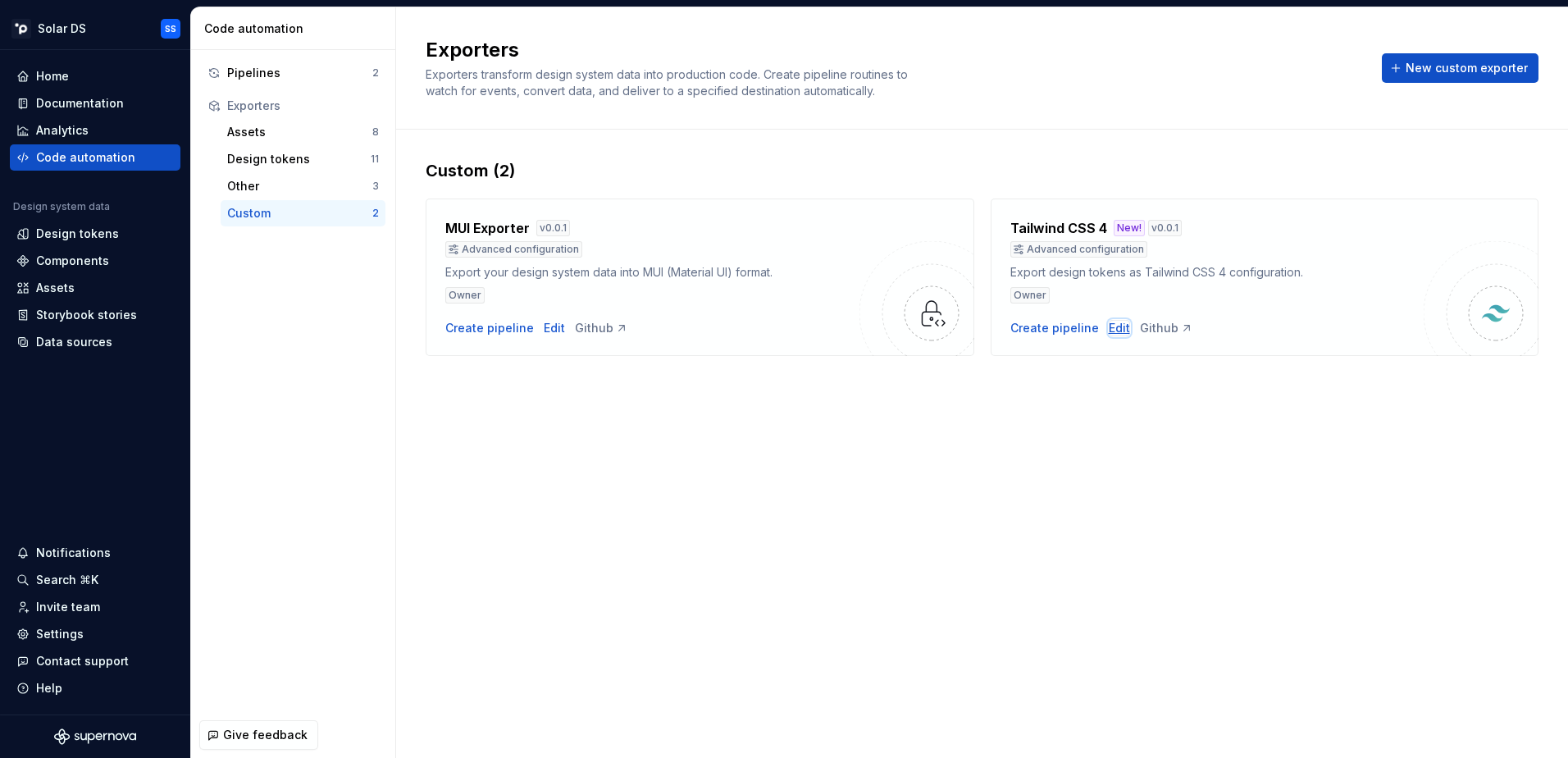
click at [1115, 328] on div "Edit" at bounding box center [1120, 328] width 22 height 16
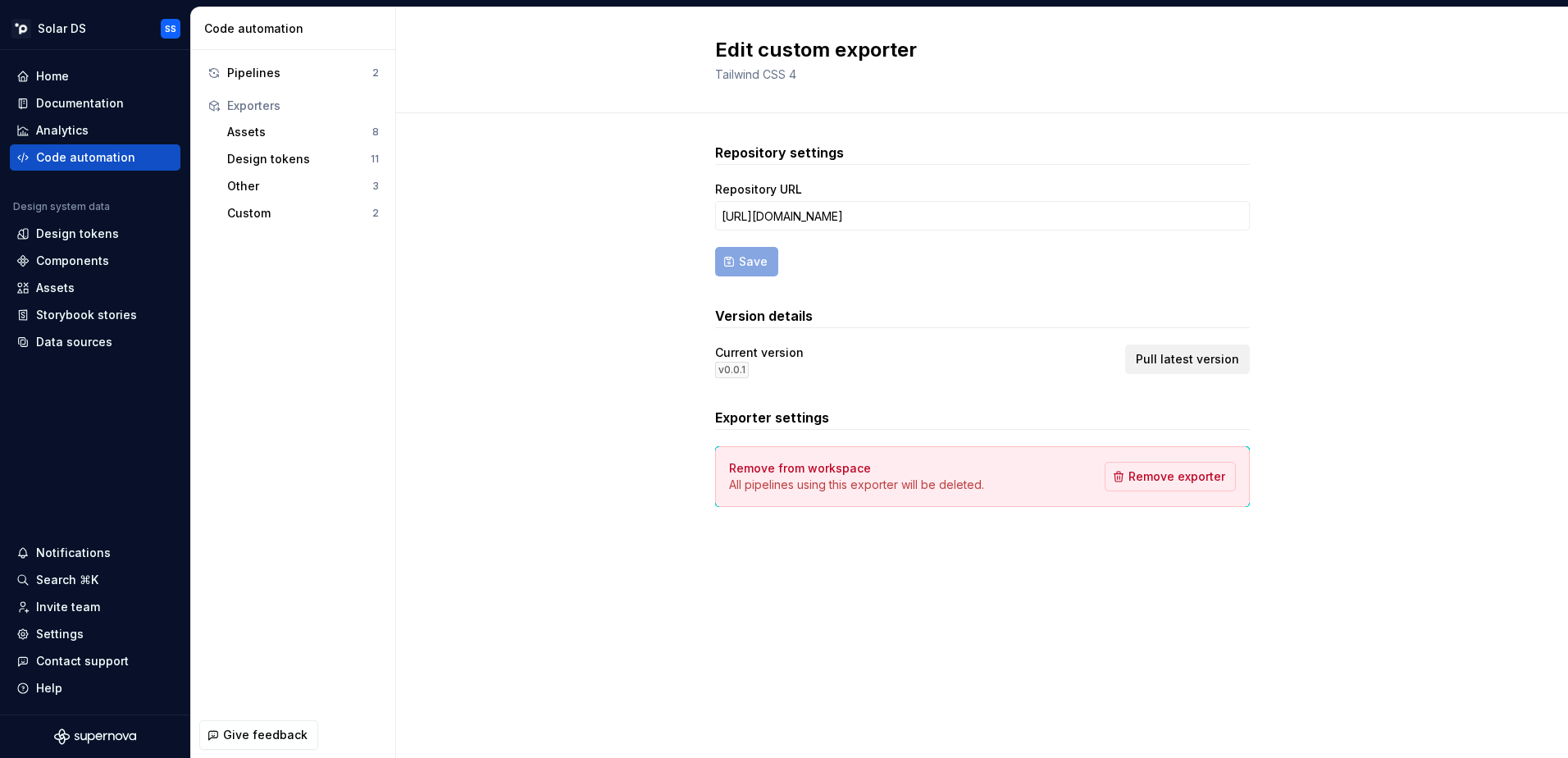
click at [1183, 360] on span "Pull latest version" at bounding box center [1187, 359] width 103 height 16
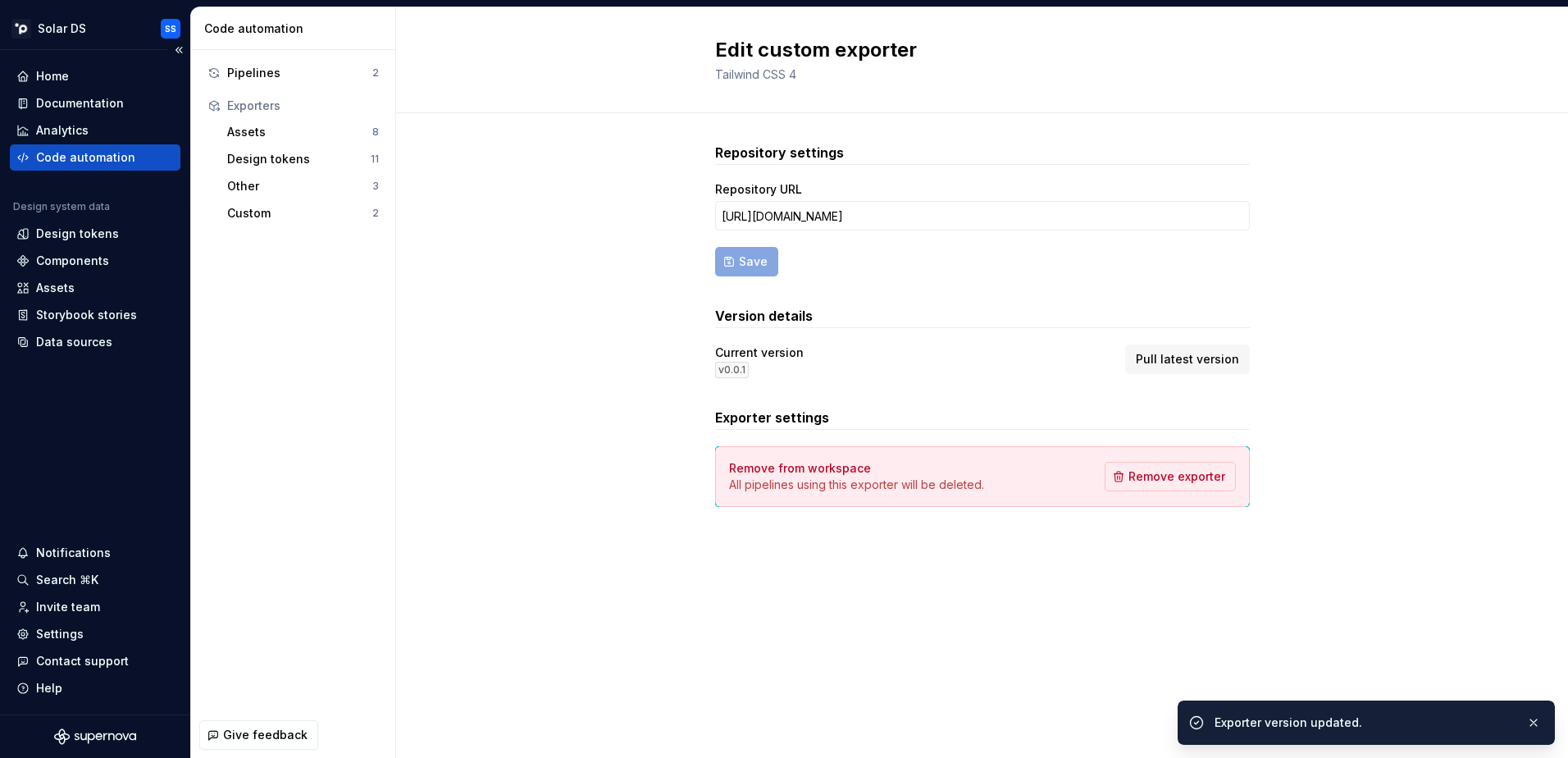
click at [122, 148] on div "Code automation" at bounding box center [94, 158] width 171 height 26
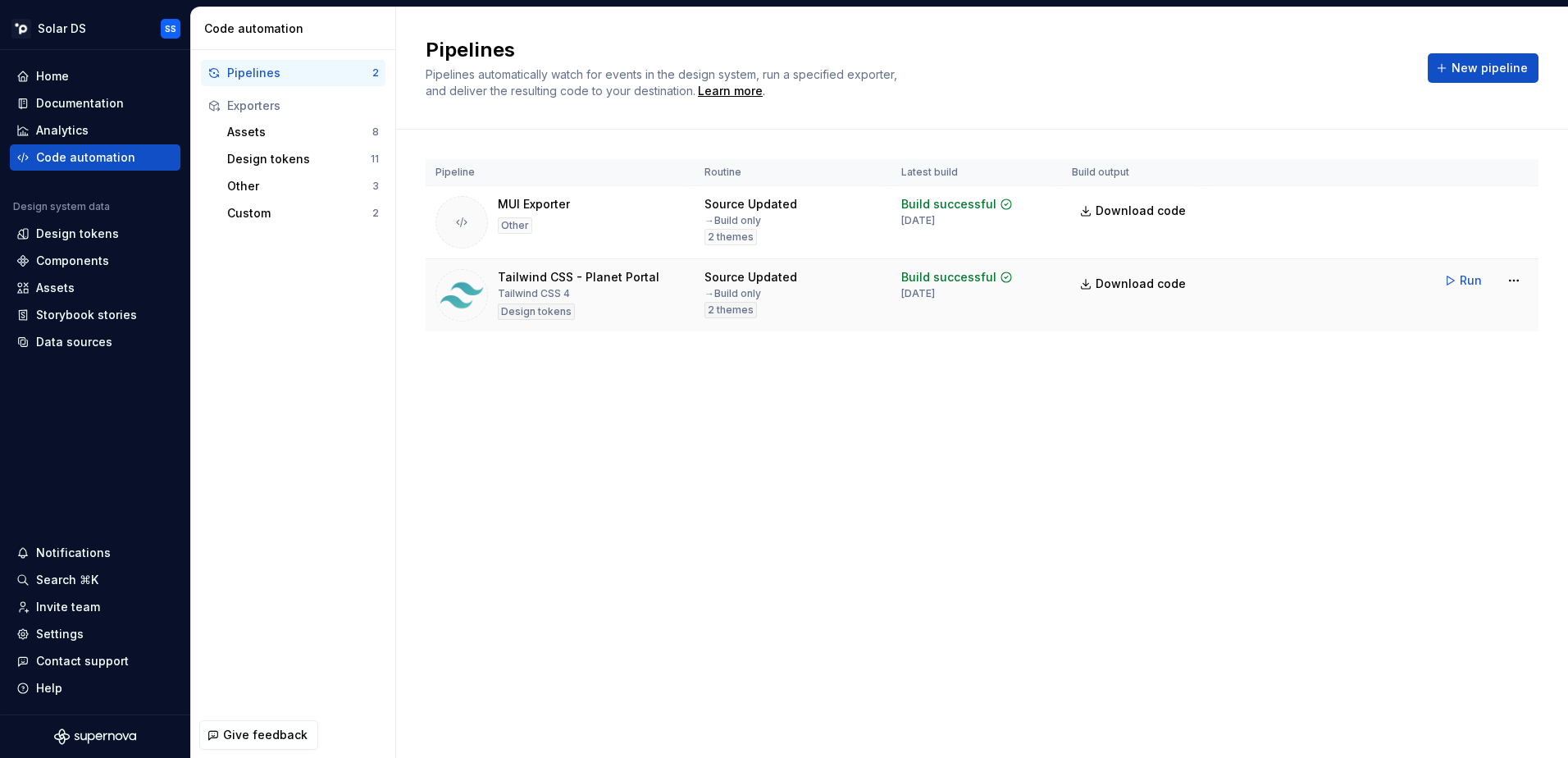
click at [642, 313] on div "Tailwind CSS - Planet Portal Tailwind CSS 4 Design tokens" at bounding box center [578, 295] width 161 height 53
click at [1507, 277] on html "Solar DS SS Home Documentation Analytics Code automation Design system data Des…" at bounding box center [784, 379] width 1568 height 758
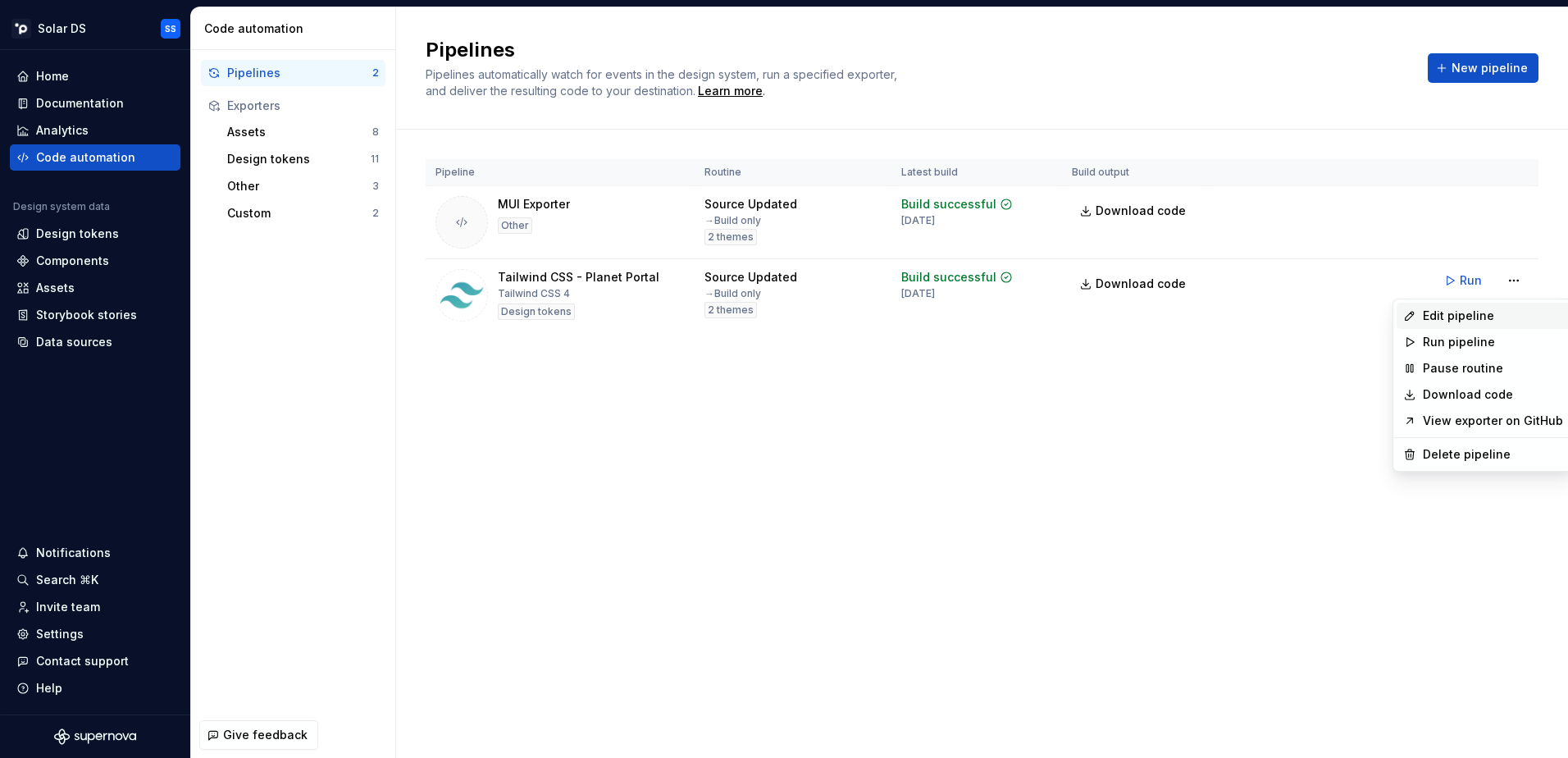
click at [1478, 311] on div "Edit pipeline" at bounding box center [1492, 315] width 141 height 16
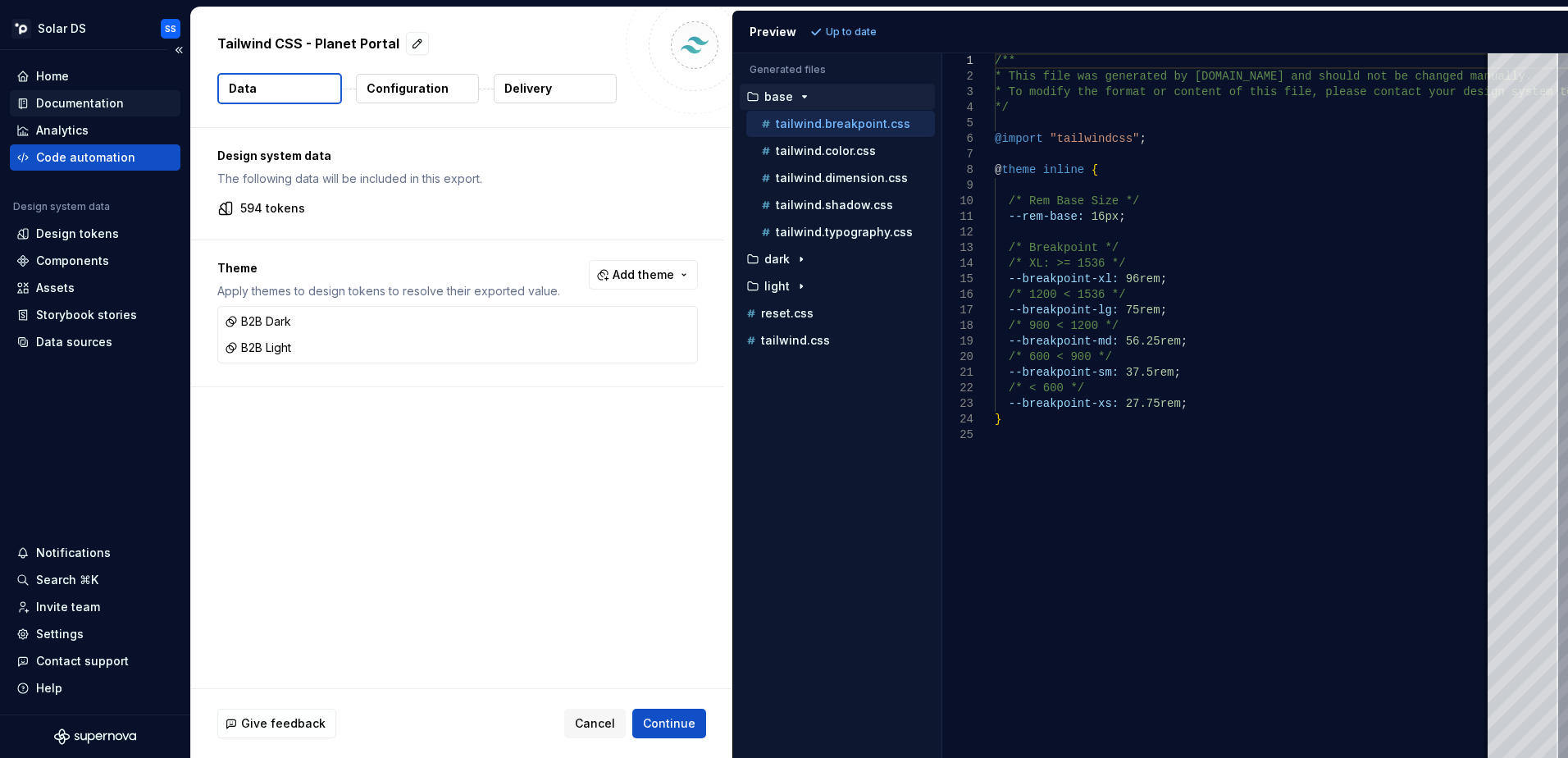
click at [94, 113] on div "Documentation" at bounding box center [94, 104] width 171 height 26
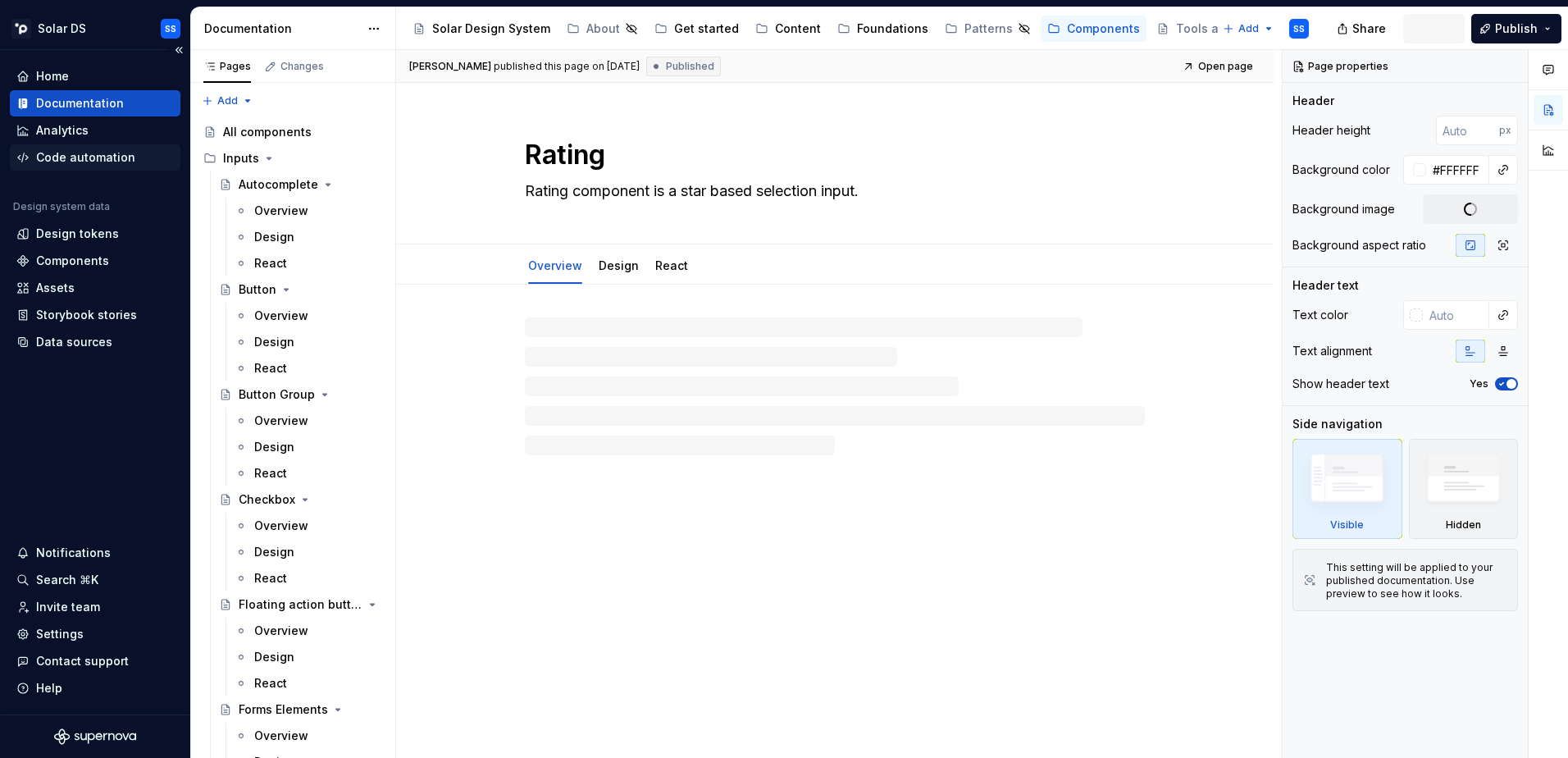
type textarea "*"
click at [71, 160] on div "Code automation" at bounding box center [85, 157] width 99 height 16
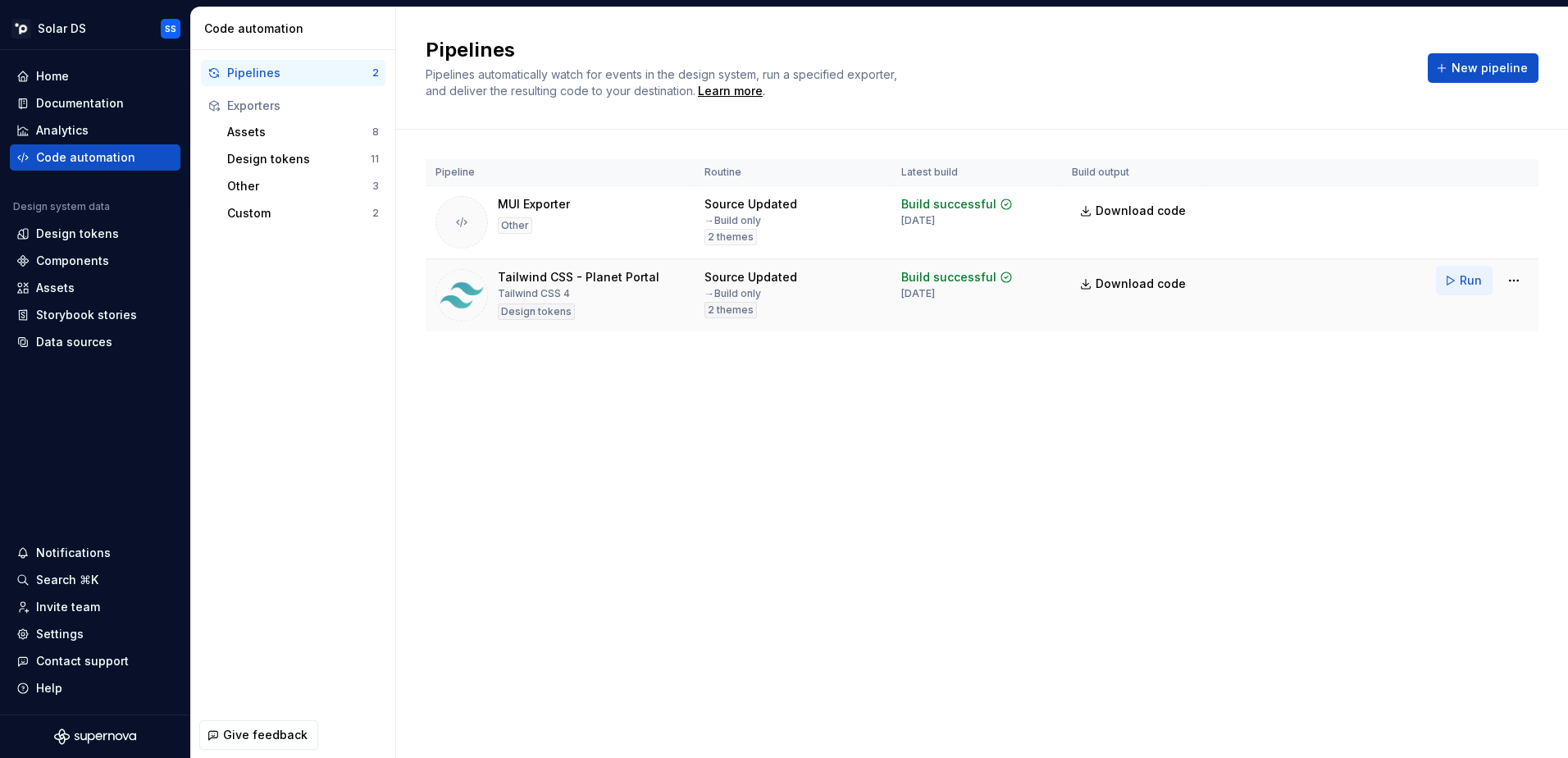
click at [1466, 278] on span "Run" at bounding box center [1471, 279] width 22 height 16
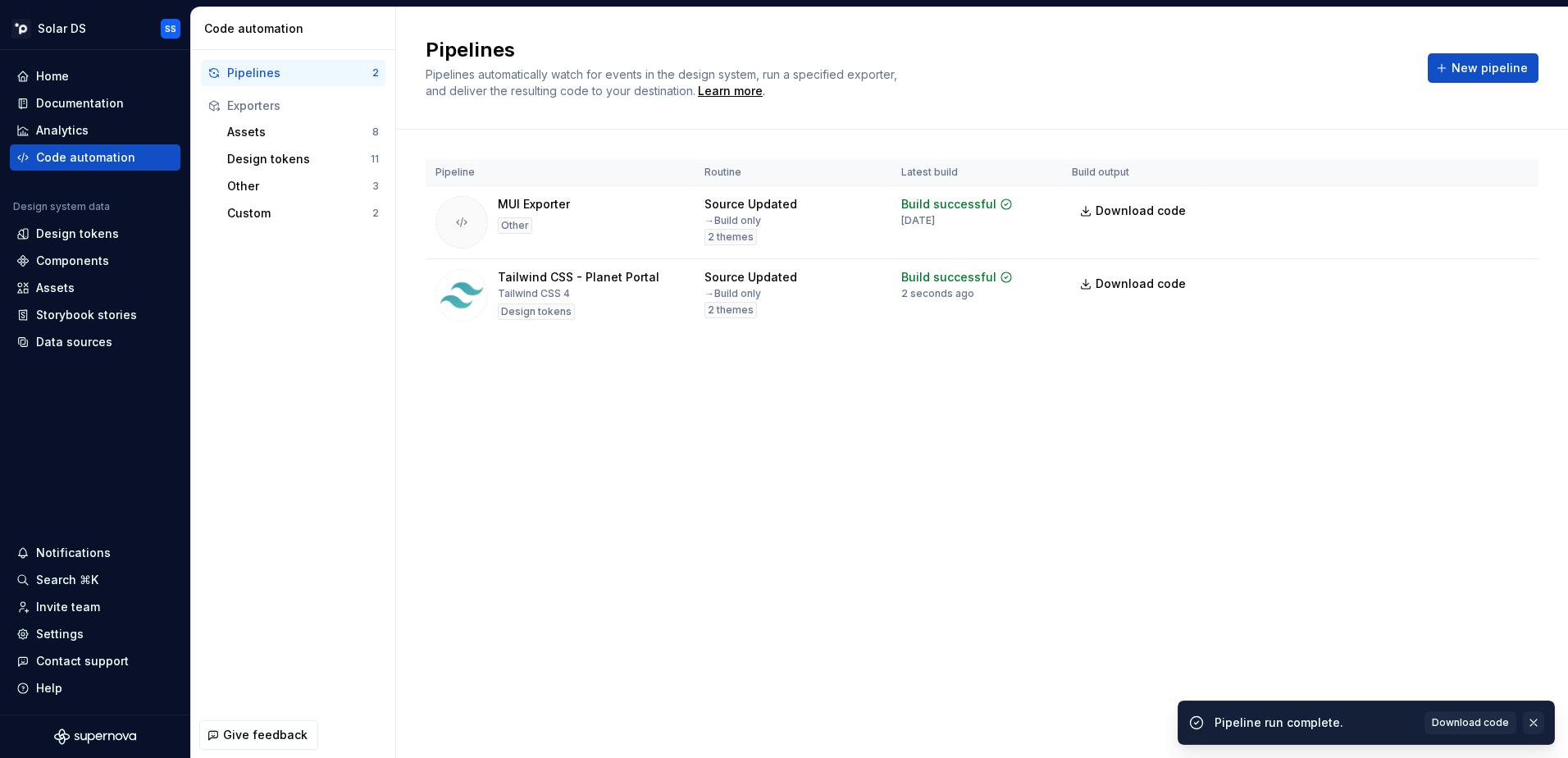
click at [1536, 725] on button "button" at bounding box center [1533, 722] width 22 height 23
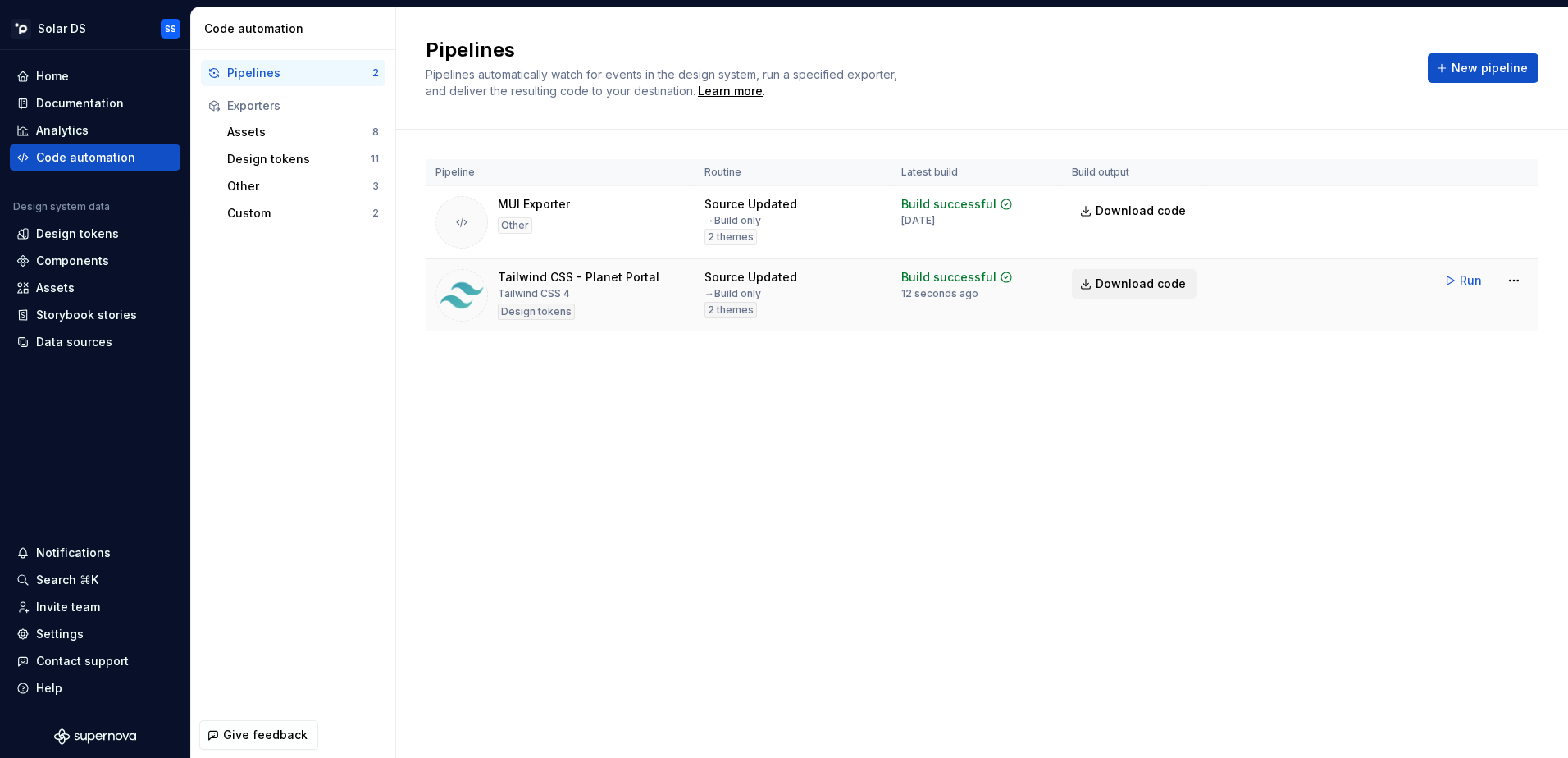
click at [1103, 278] on span "Download code" at bounding box center [1141, 283] width 91 height 16
click at [1523, 278] on html "Solar DS SS Home Documentation Analytics Code automation Design system data Des…" at bounding box center [784, 379] width 1568 height 758
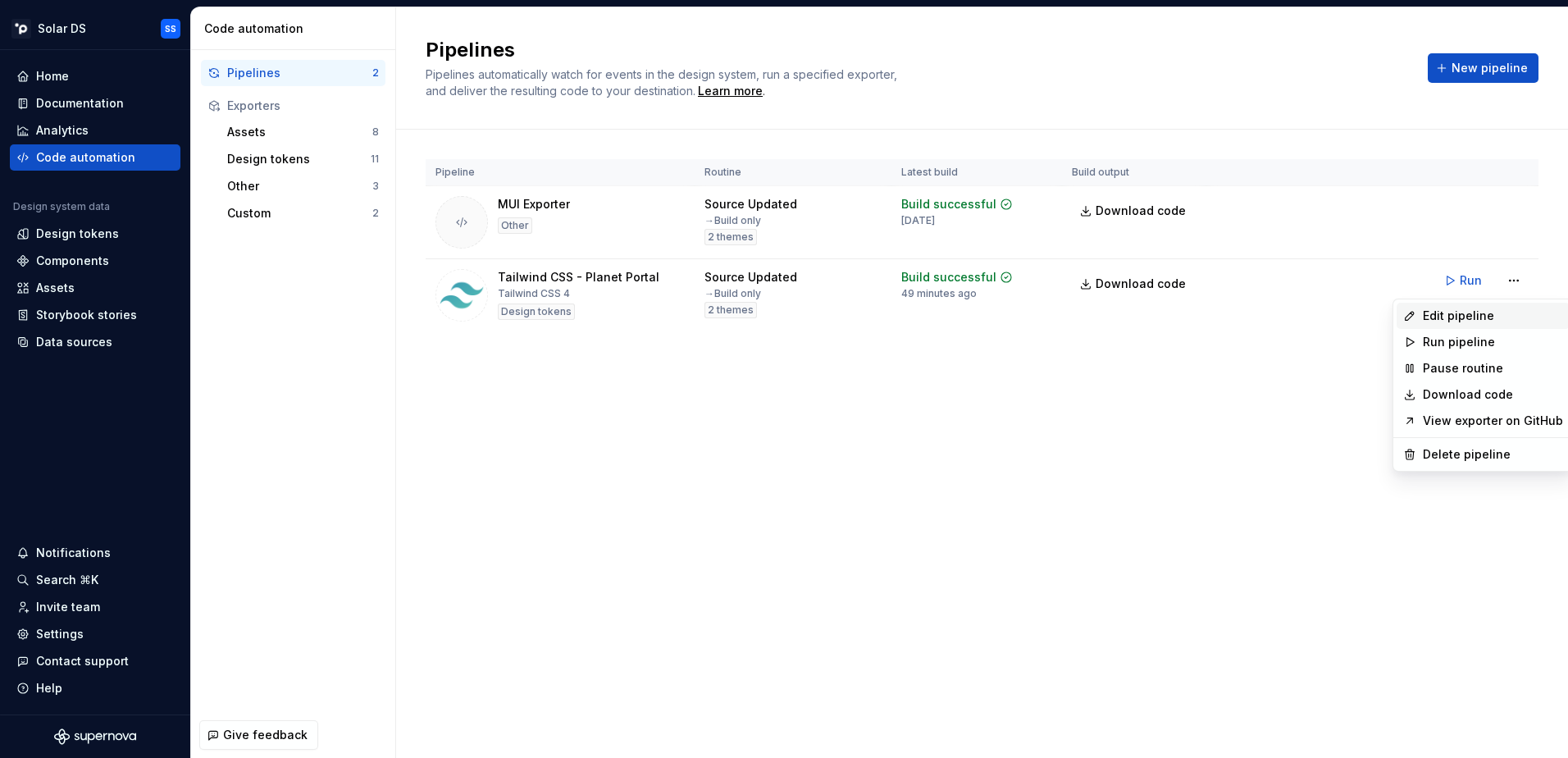
click at [1491, 307] on div "Edit pipeline" at bounding box center [1483, 316] width 173 height 26
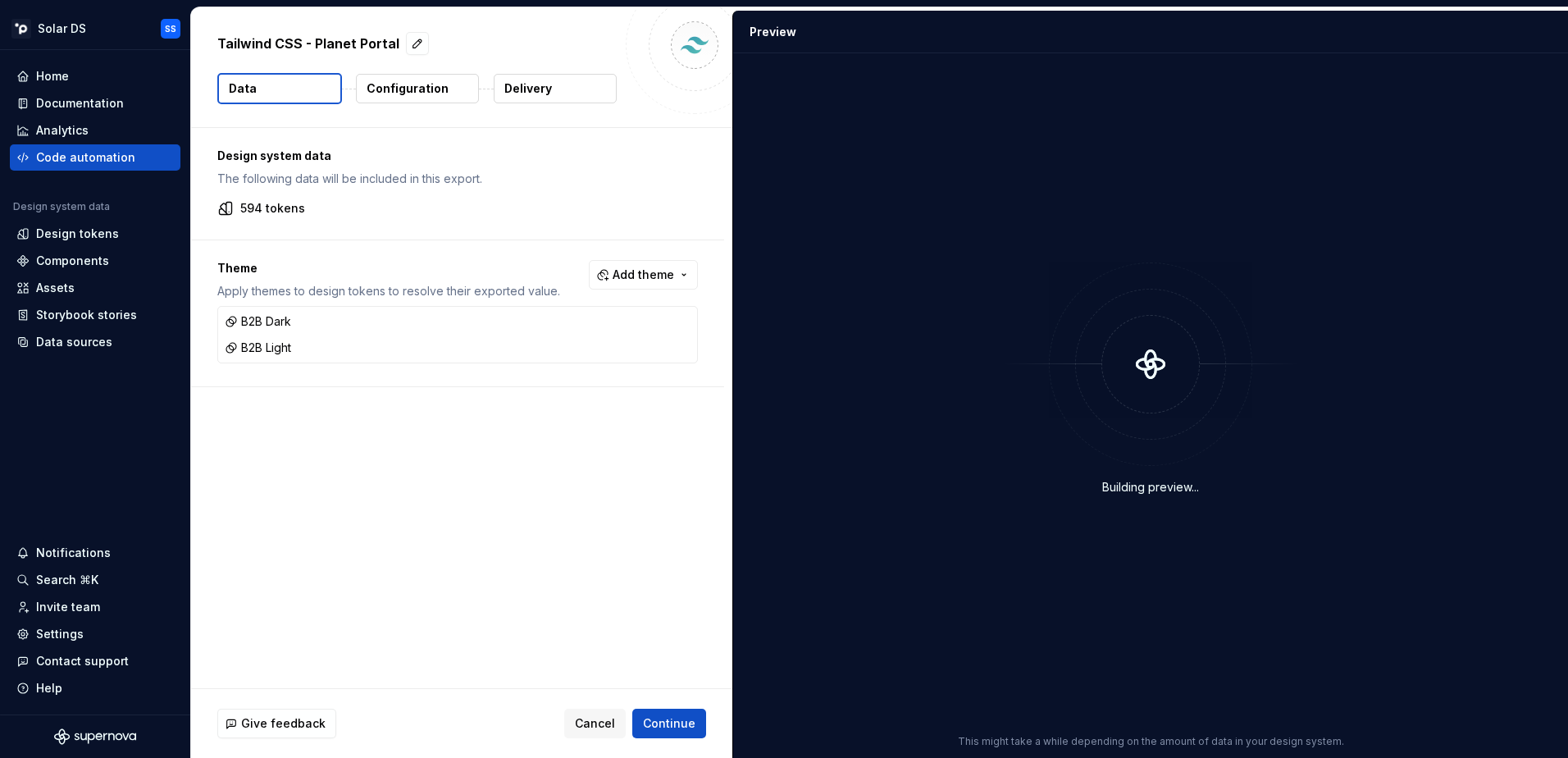
click at [430, 83] on p "Configuration" at bounding box center [407, 88] width 82 height 16
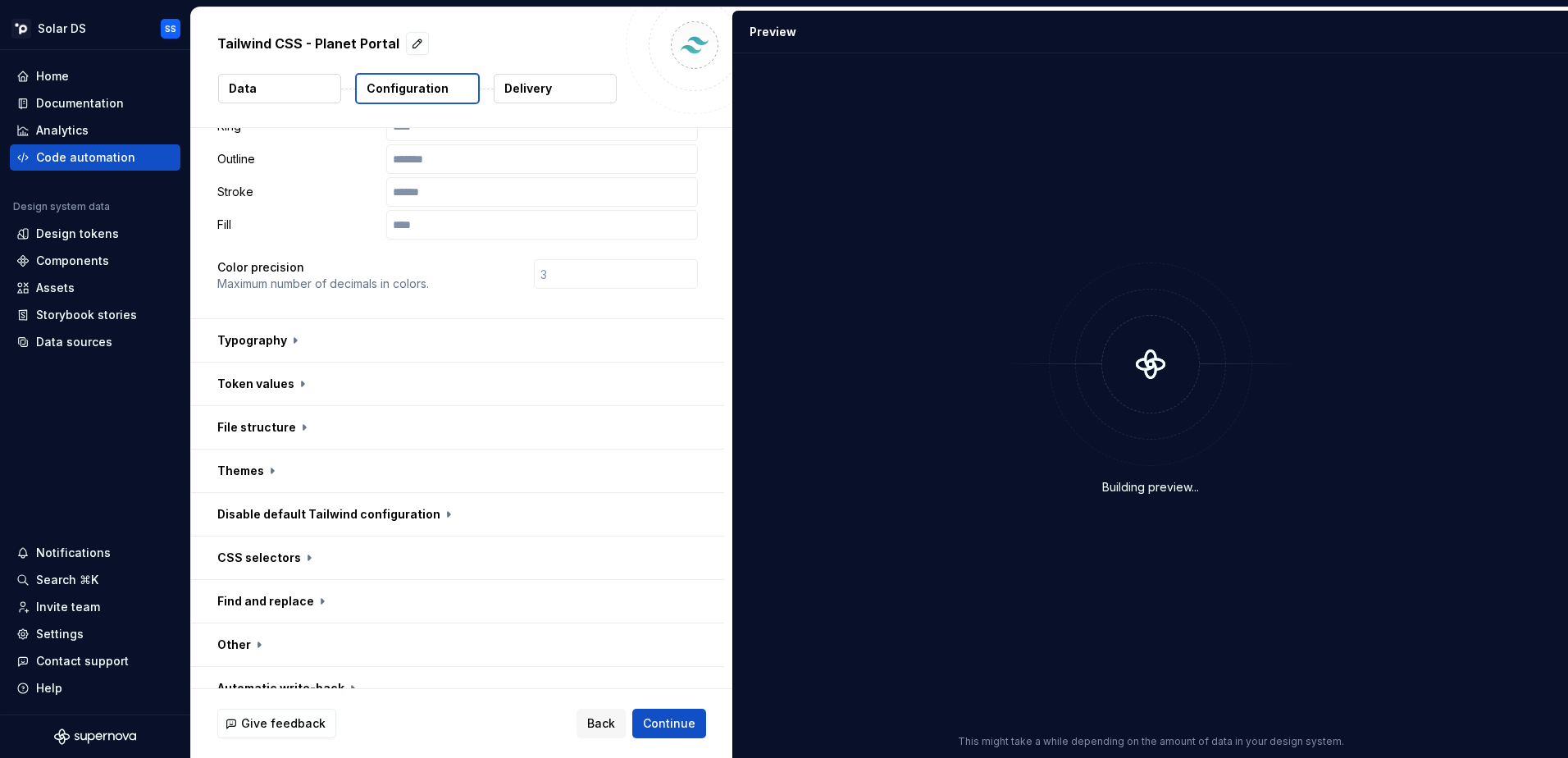
scroll to position [395, 0]
click at [345, 338] on button "button" at bounding box center [457, 339] width 533 height 42
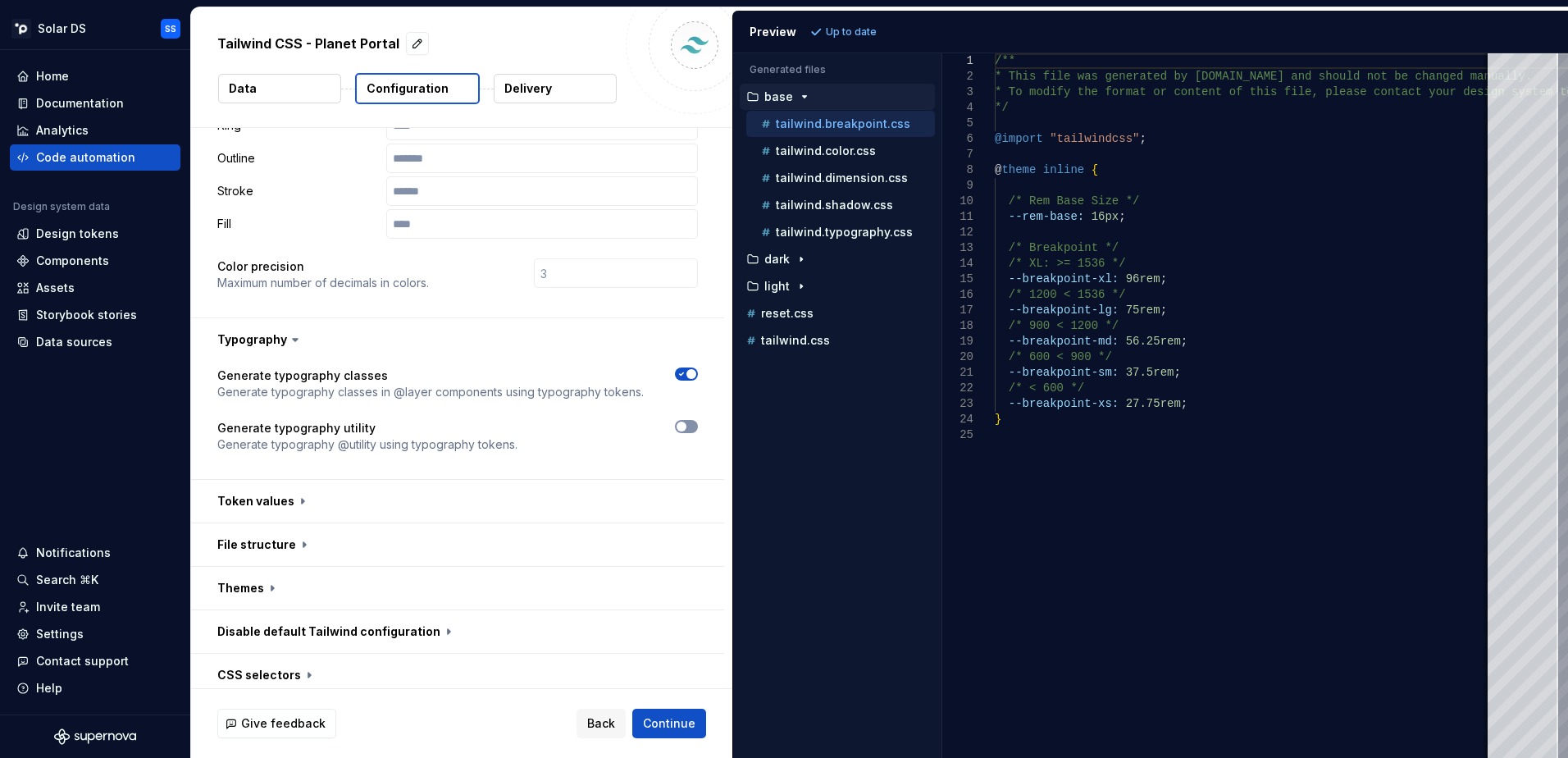
click at [691, 429] on button "button" at bounding box center [686, 427] width 23 height 13
click at [891, 39] on button "Refresh preview" at bounding box center [861, 32] width 110 height 23
click at [896, 241] on div "tailwind.typography.css" at bounding box center [841, 232] width 189 height 26
click at [864, 234] on p "tailwind.typography.css" at bounding box center [844, 232] width 137 height 13
type textarea "**********"
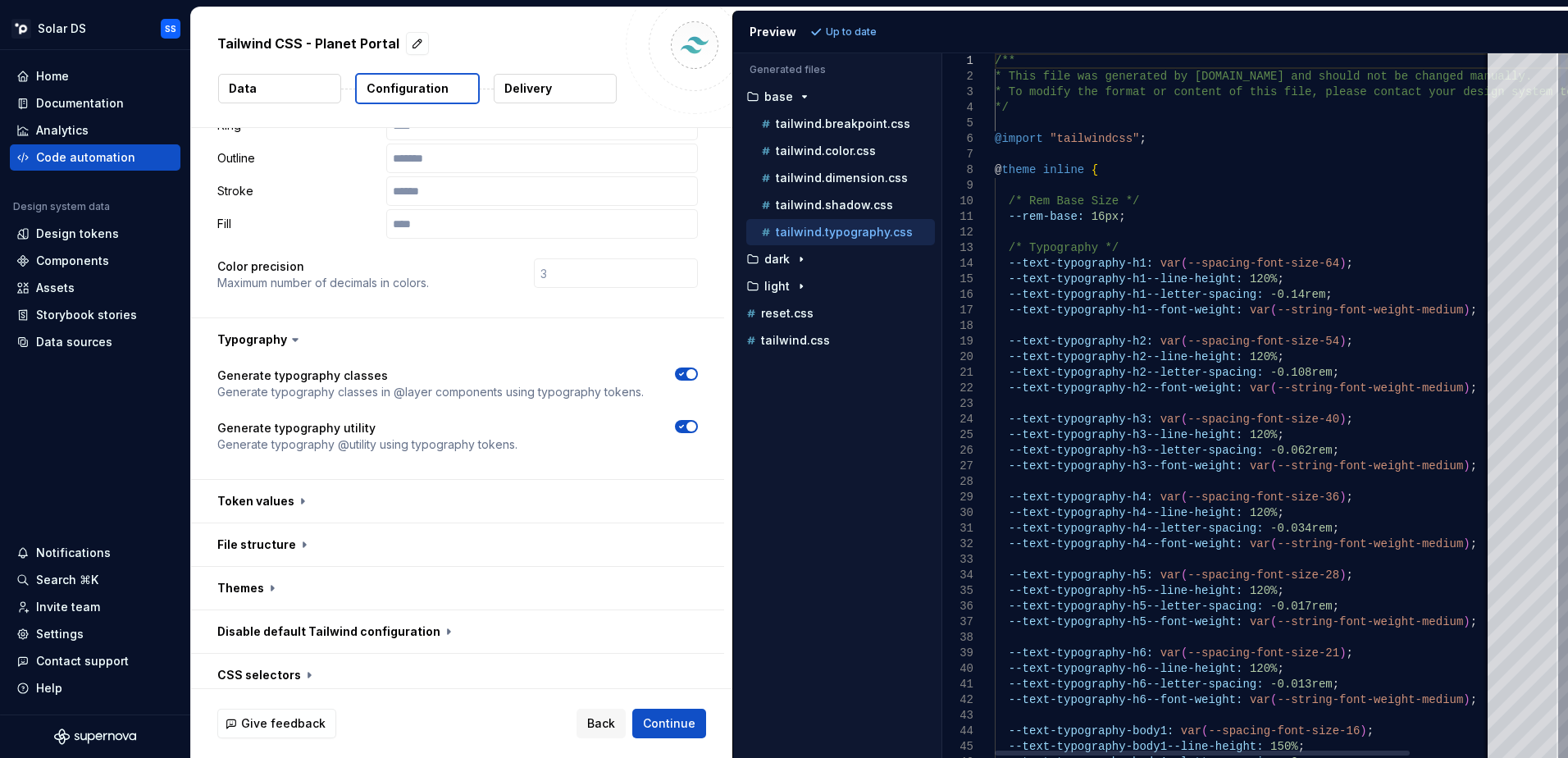
scroll to position [0, 0]
click at [1361, 421] on div "--text-typography-h3: var ( --spacing-font-size-40 ) ;" at bounding box center [1293, 419] width 597 height 16
type textarea "**********"
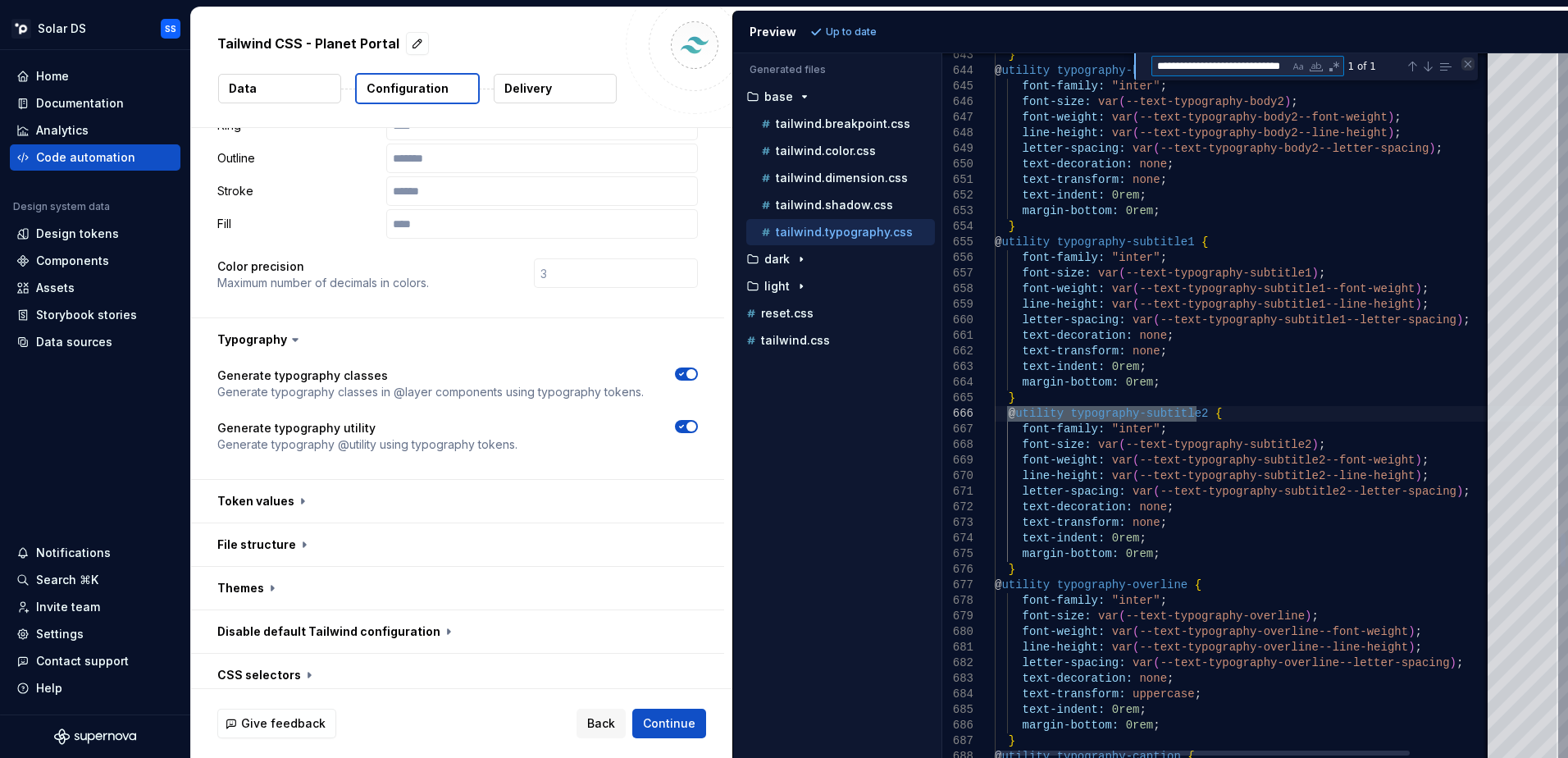
type textarea "**********"
click at [1464, 67] on div "Close (Escape)" at bounding box center [1468, 64] width 13 height 13
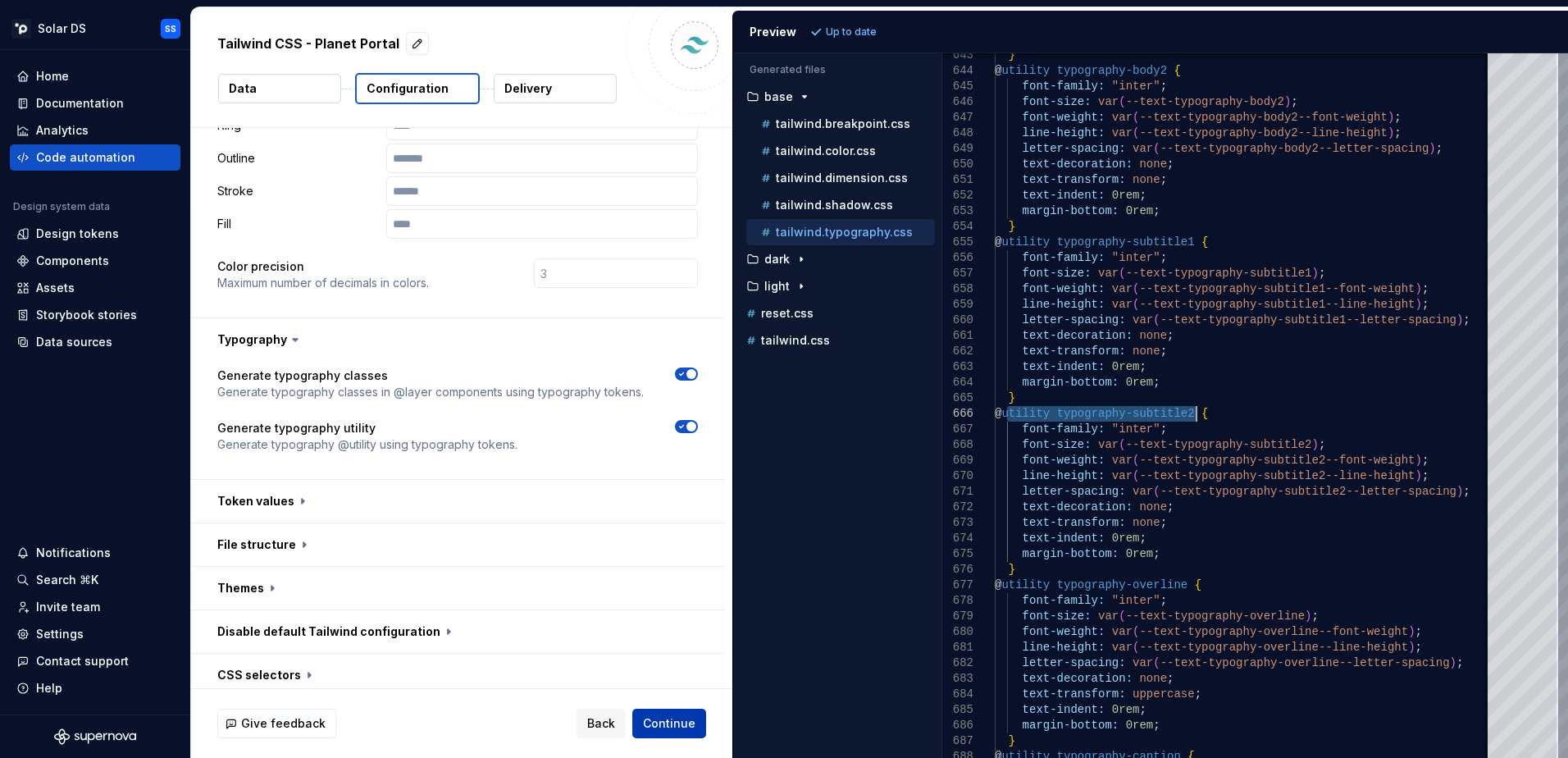
click at [658, 713] on button "Continue" at bounding box center [669, 723] width 74 height 29
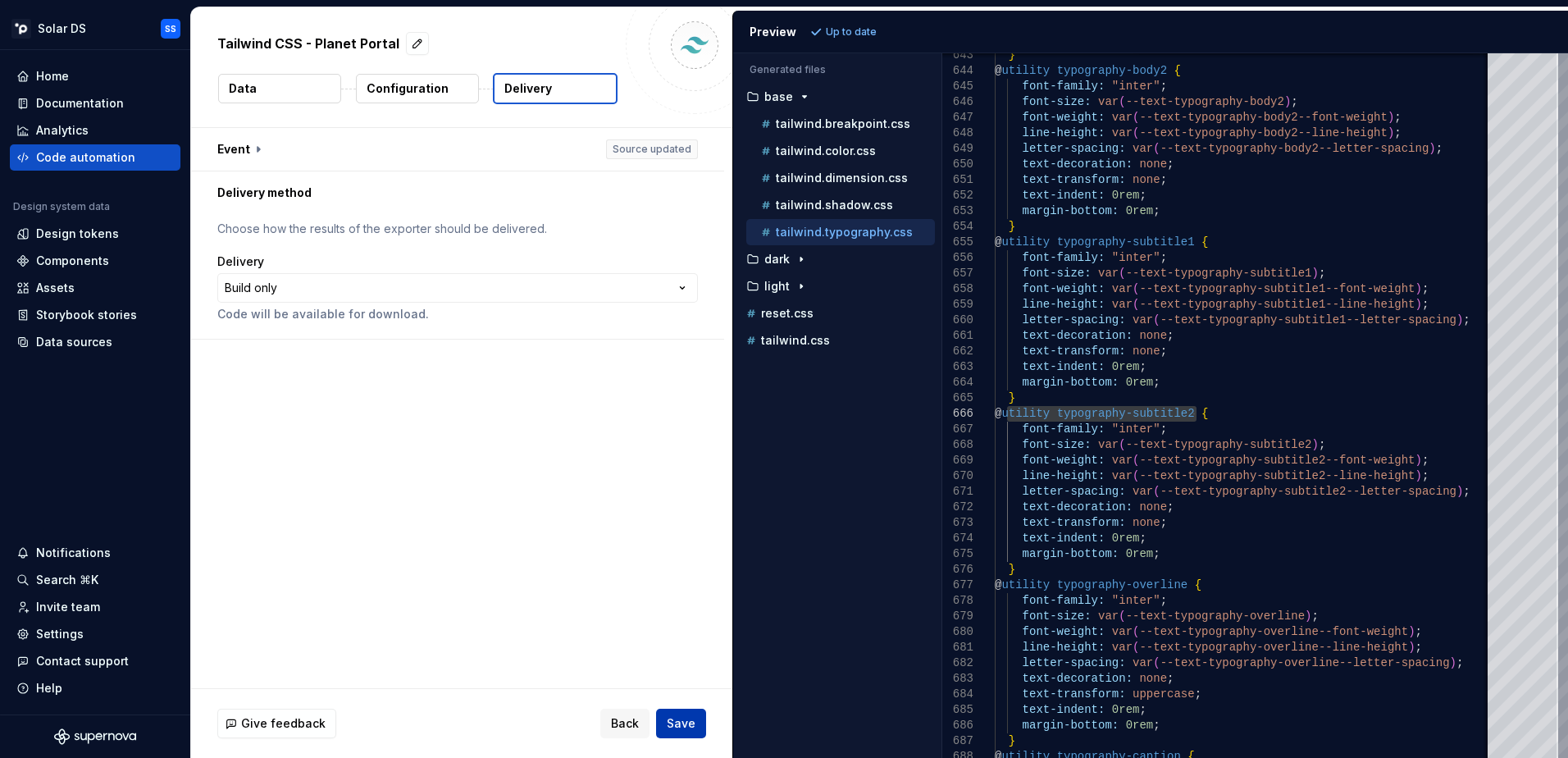
click at [684, 721] on span "Save" at bounding box center [681, 723] width 28 height 16
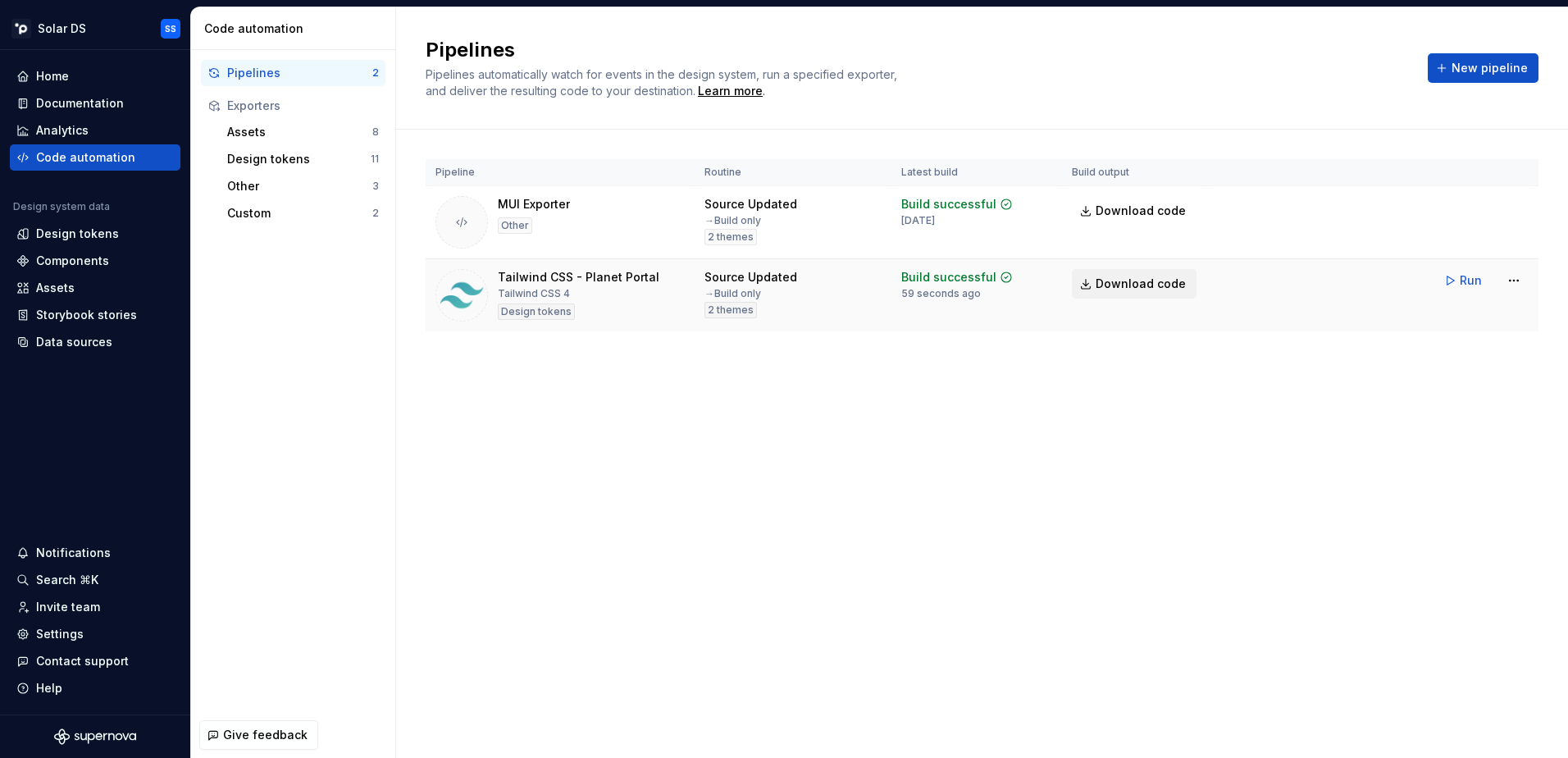
click at [1159, 283] on span "Download code" at bounding box center [1141, 283] width 91 height 16
